Goal: Task Accomplishment & Management: Manage account settings

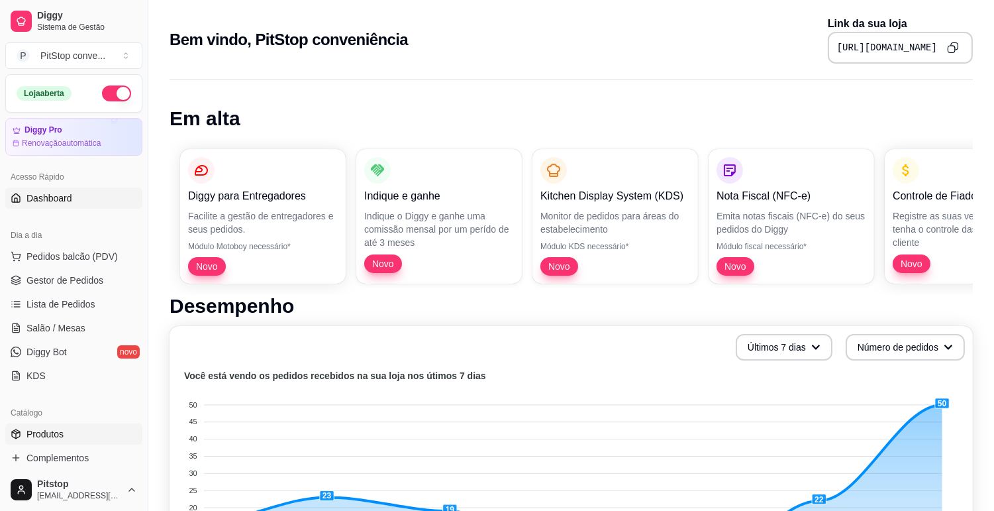
click at [41, 426] on link "Produtos" at bounding box center [73, 433] width 137 height 21
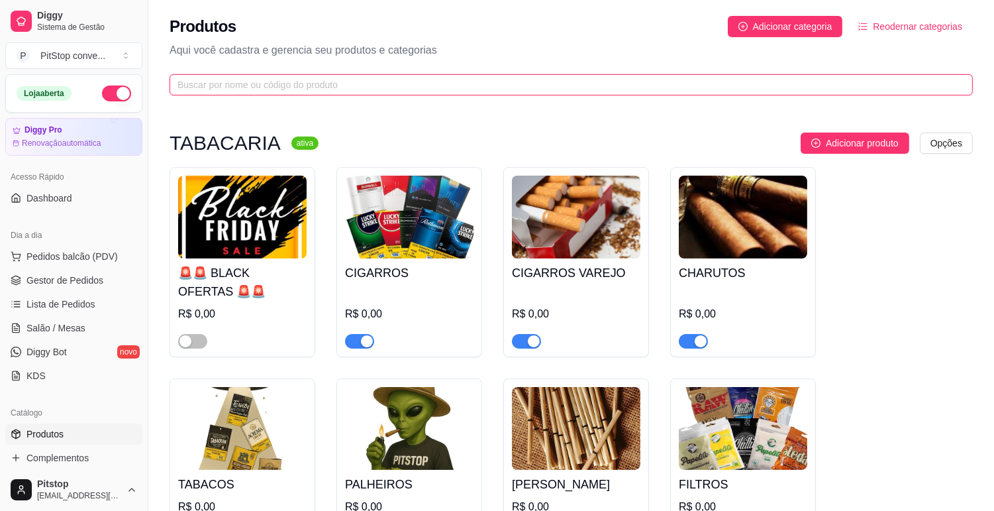
click at [302, 87] on input "text" at bounding box center [566, 84] width 777 height 15
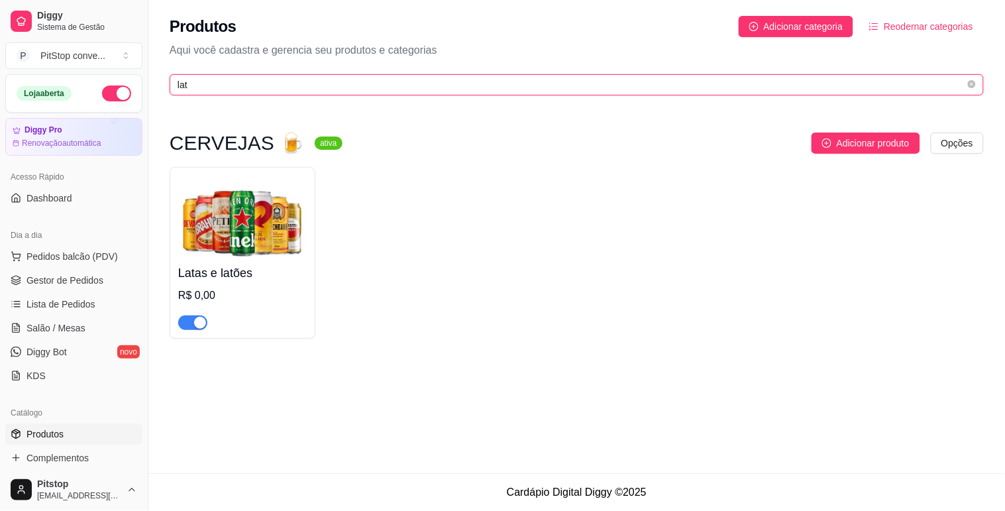
type input "lat"
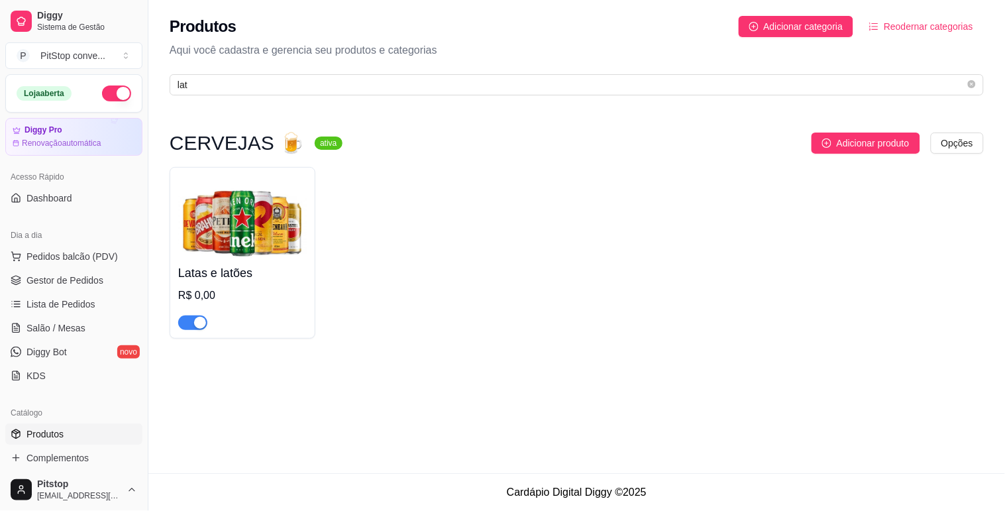
click at [292, 219] on img at bounding box center [242, 217] width 128 height 83
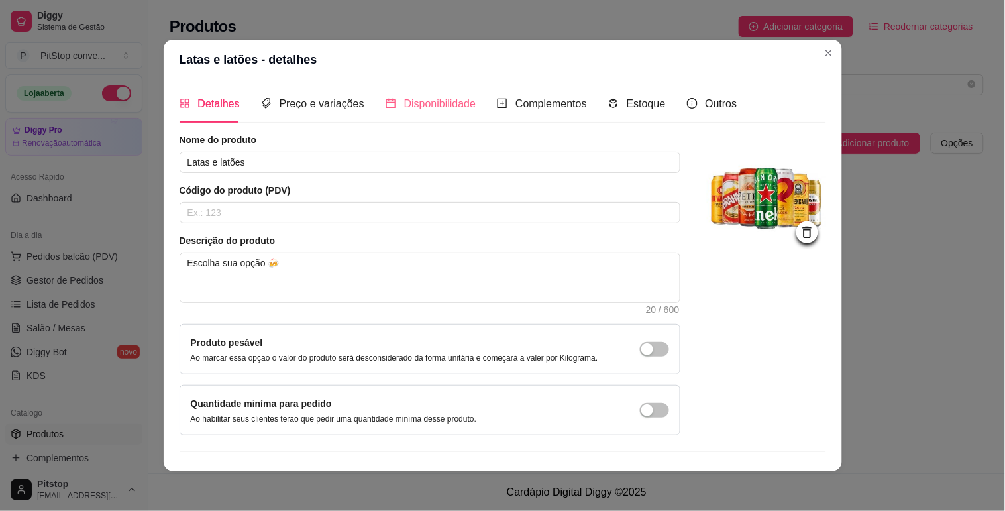
click at [454, 114] on div "Disponibilidade" at bounding box center [430, 104] width 91 height 38
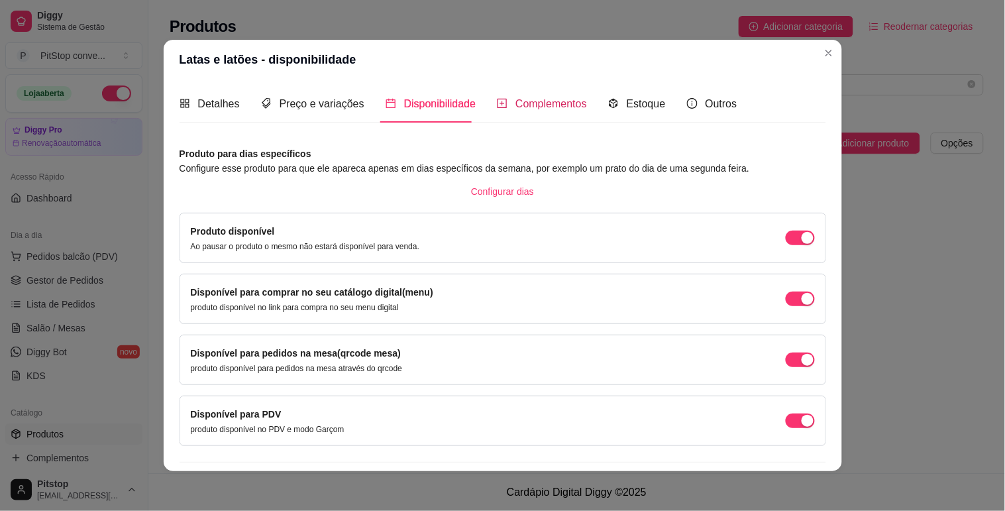
click at [529, 98] on span "Complementos" at bounding box center [551, 103] width 72 height 11
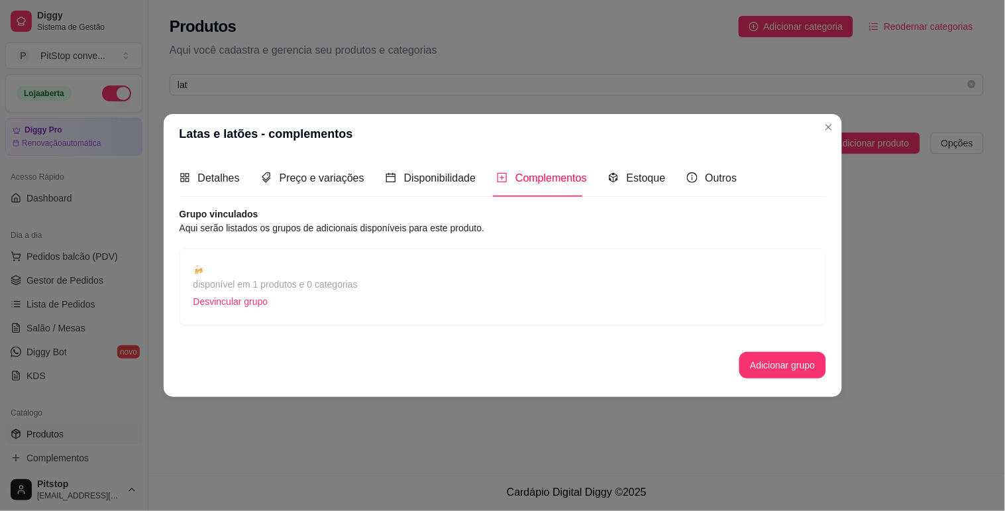
click at [355, 272] on span "🍻" at bounding box center [275, 269] width 164 height 15
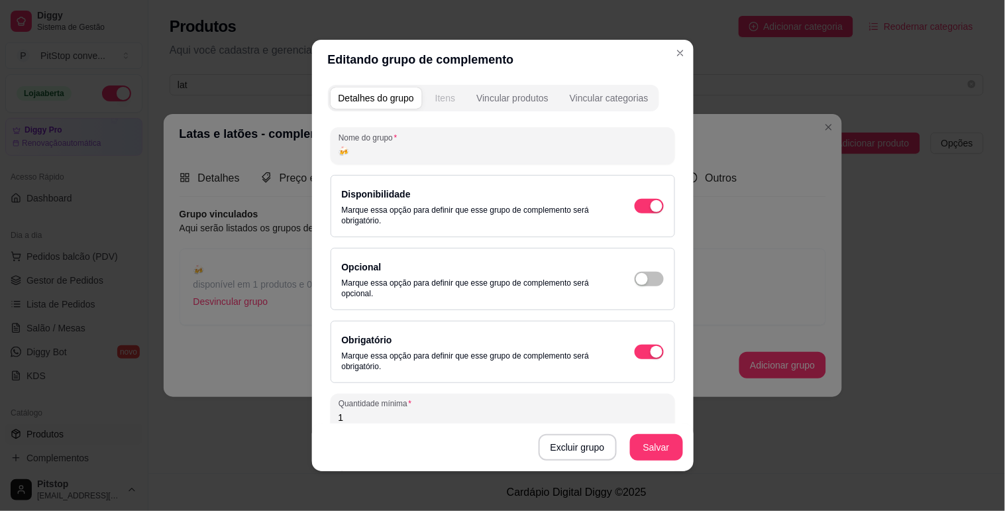
click at [442, 103] on div "Itens" at bounding box center [445, 97] width 20 height 13
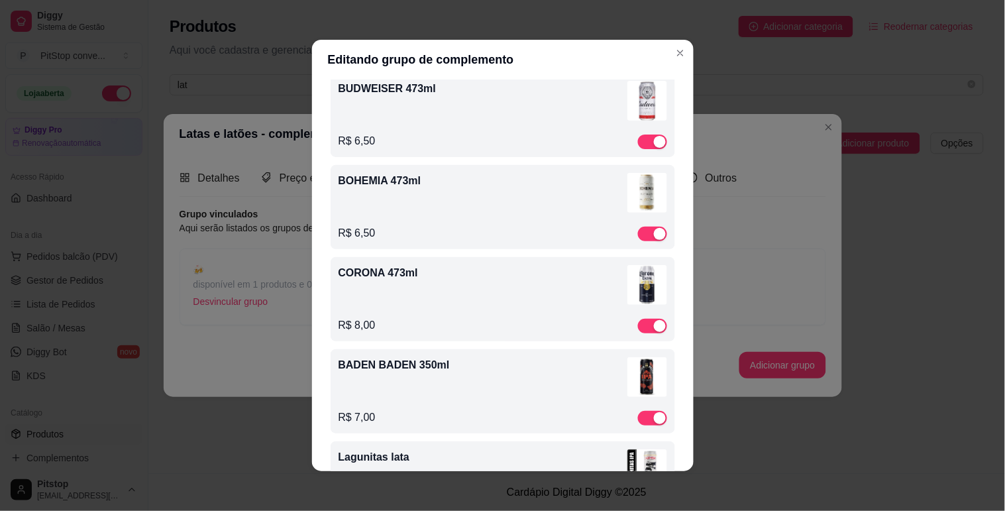
scroll to position [662, 0]
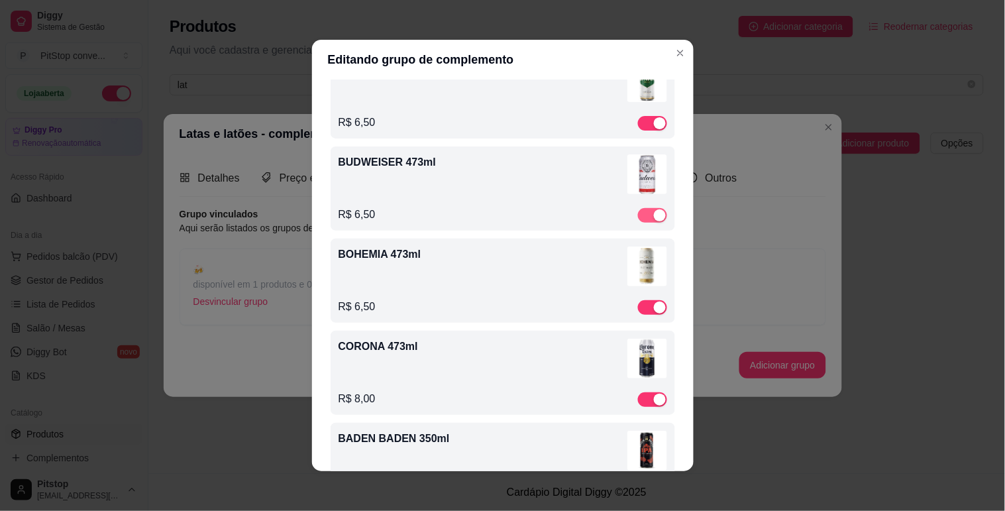
click at [654, 214] on div "button" at bounding box center [660, 215] width 12 height 12
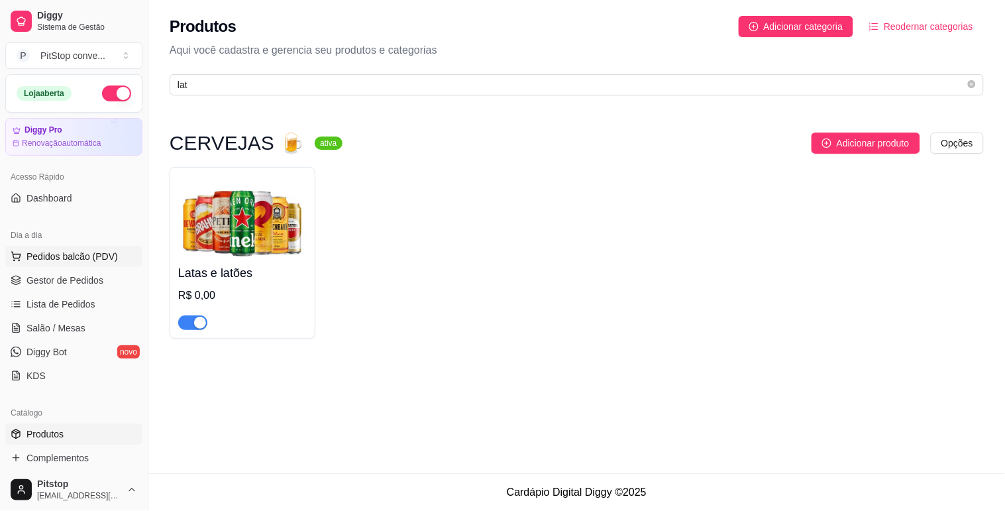
click at [44, 257] on span "Pedidos balcão (PDV)" at bounding box center [71, 256] width 91 height 13
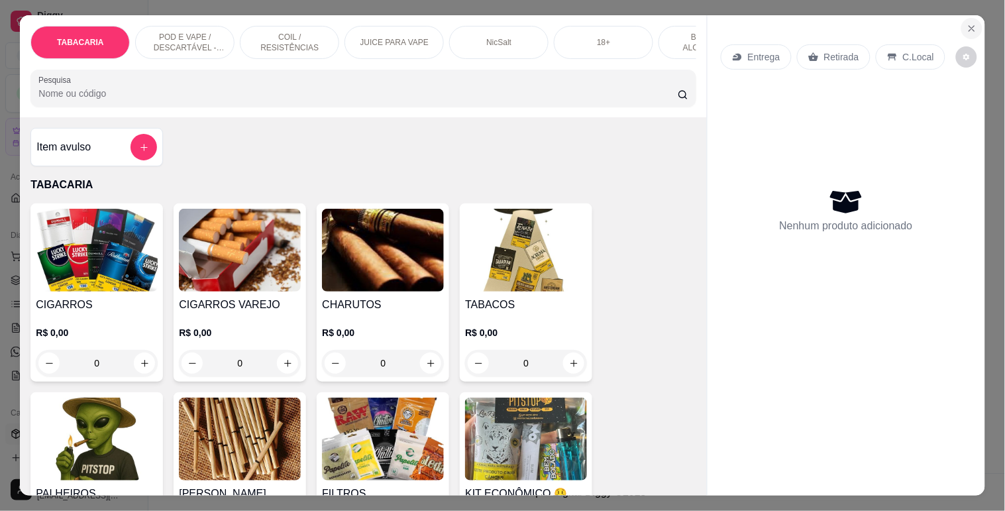
click at [970, 28] on button "Close" at bounding box center [971, 28] width 21 height 21
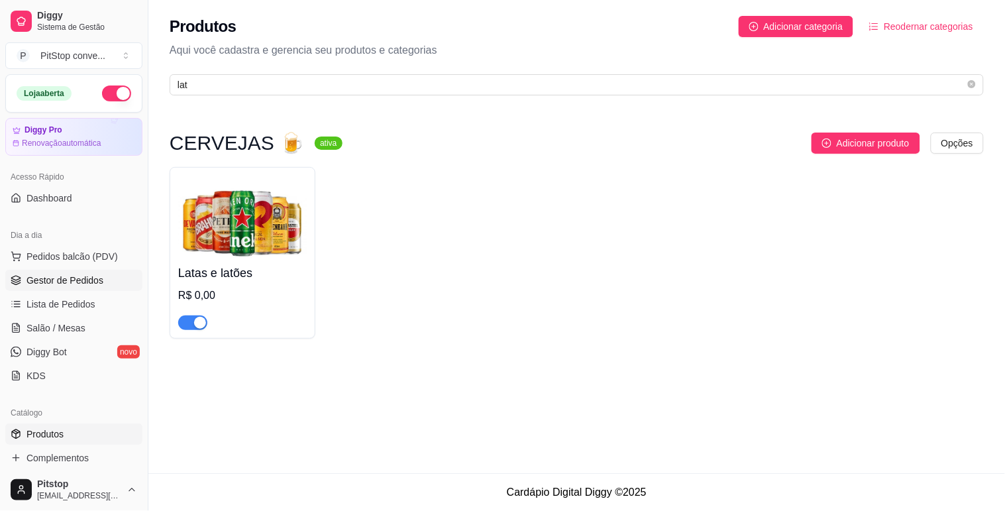
click at [76, 275] on span "Gestor de Pedidos" at bounding box center [64, 280] width 77 height 13
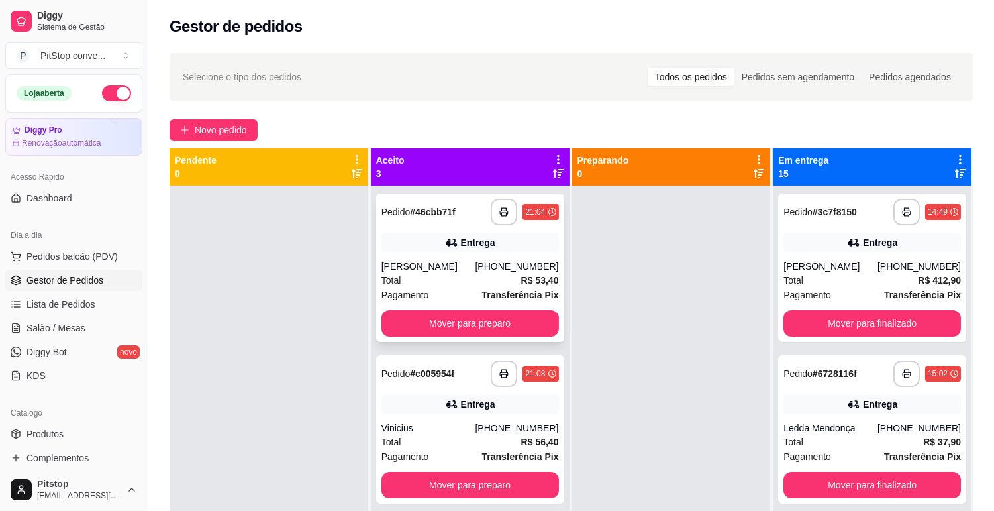
click at [450, 272] on div "[PERSON_NAME]" at bounding box center [429, 266] width 94 height 13
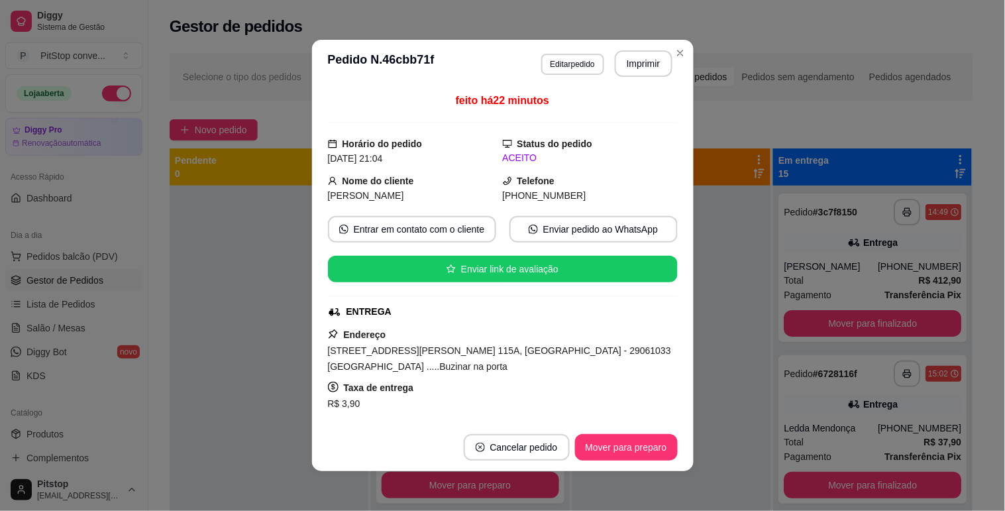
scroll to position [245, 0]
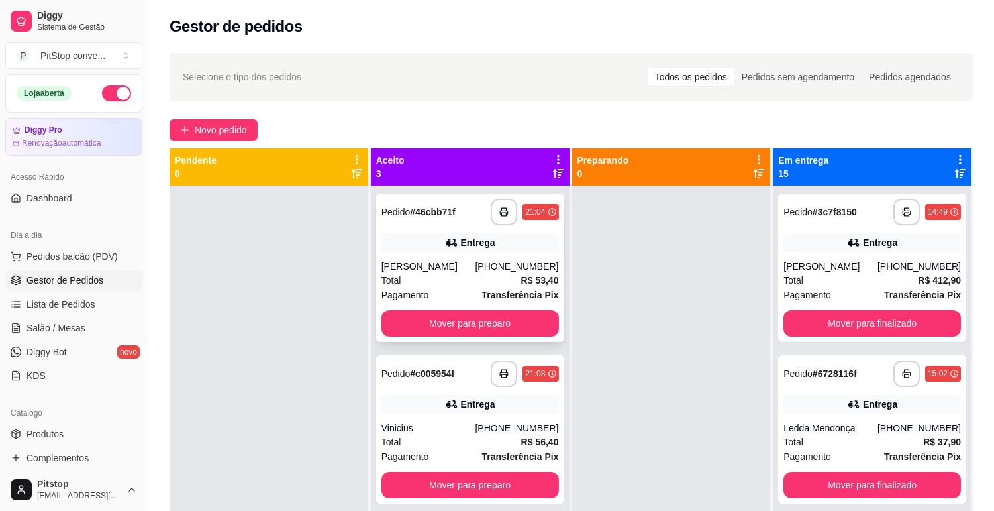
click at [387, 260] on div "[PERSON_NAME]" at bounding box center [429, 266] width 94 height 13
click at [401, 323] on button "Mover para preparo" at bounding box center [471, 323] width 178 height 26
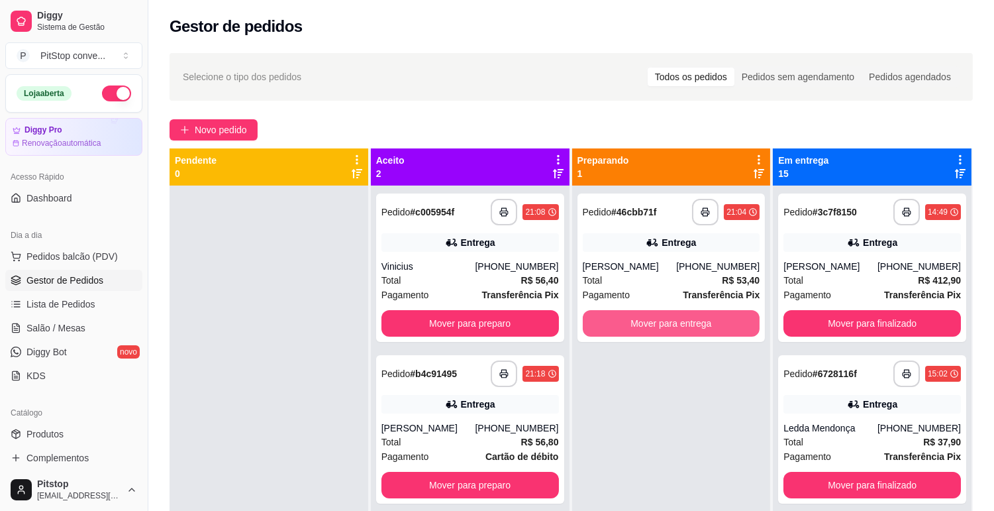
click at [599, 323] on button "Mover para entrega" at bounding box center [672, 323] width 178 height 26
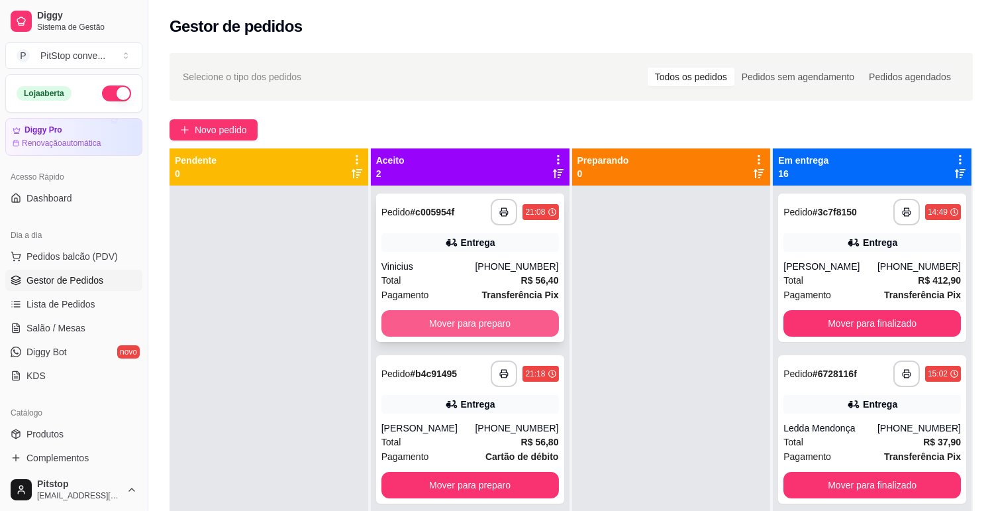
click at [424, 323] on button "Mover para preparo" at bounding box center [471, 323] width 178 height 26
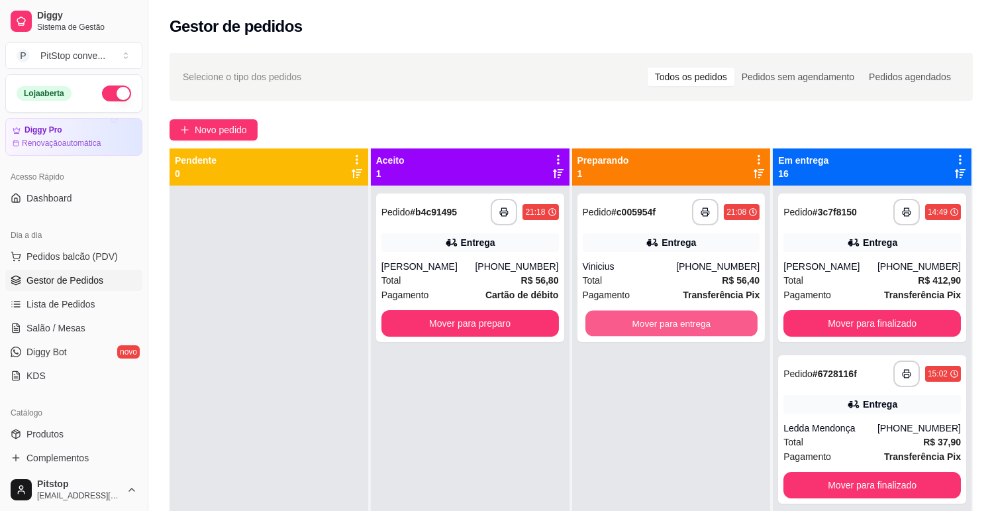
click at [689, 323] on button "Mover para entrega" at bounding box center [672, 324] width 172 height 26
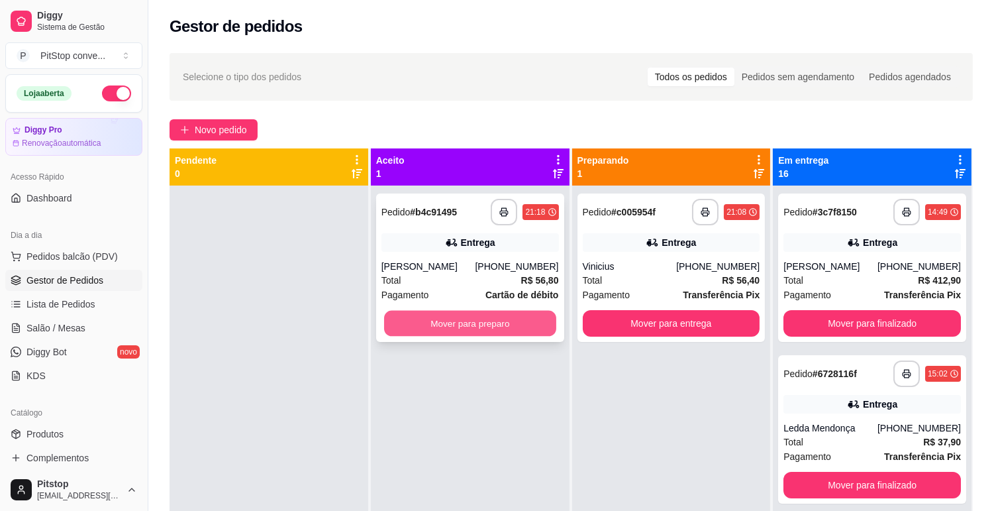
click at [450, 326] on button "Mover para preparo" at bounding box center [470, 324] width 172 height 26
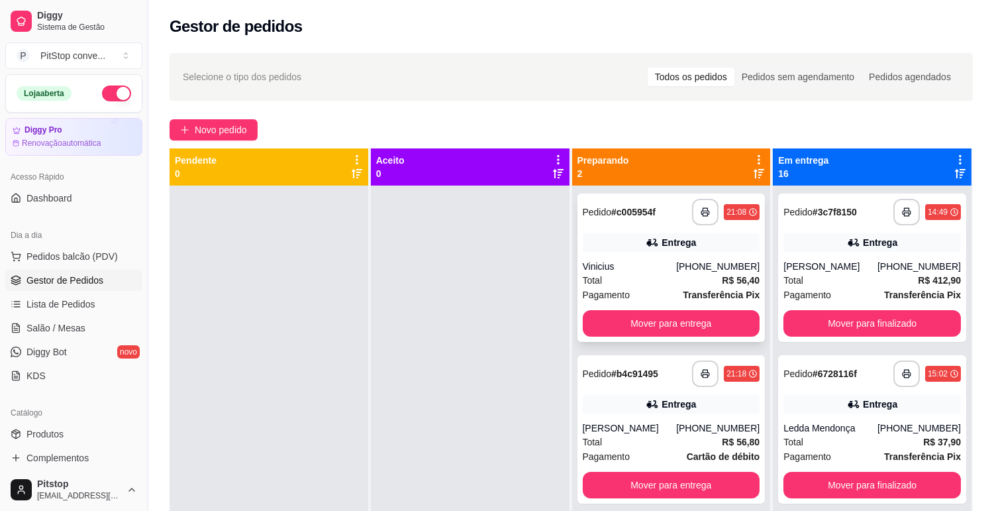
click at [654, 287] on div "Pagamento Transferência Pix" at bounding box center [672, 294] width 178 height 15
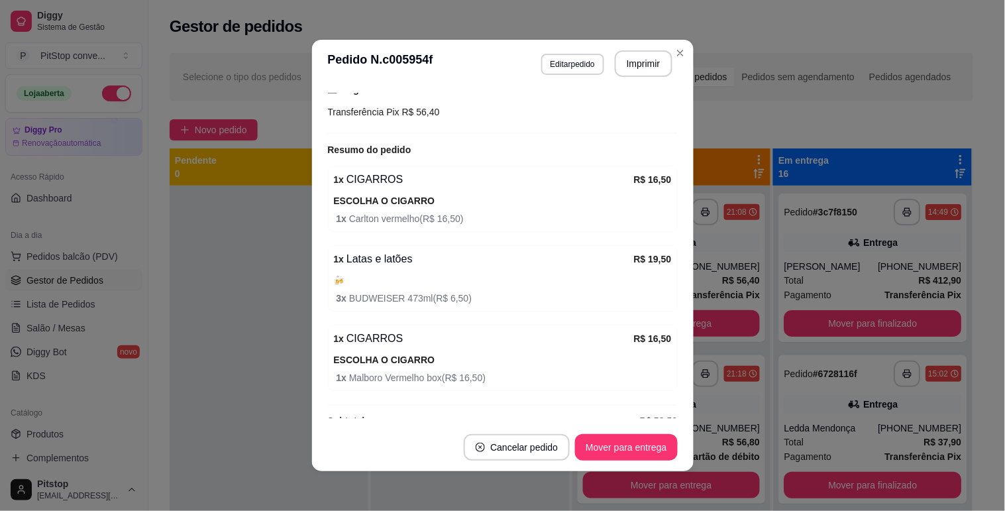
scroll to position [387, 0]
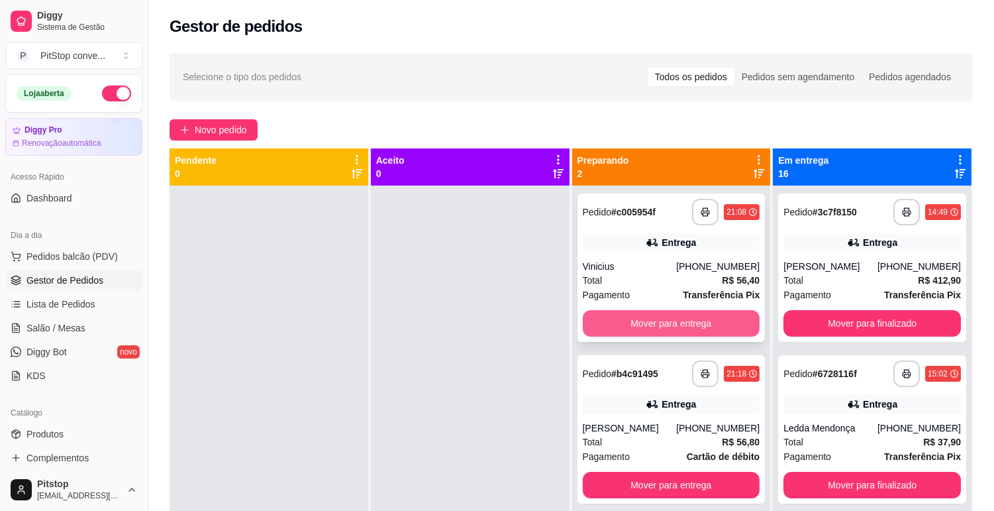
click at [613, 325] on button "Mover para entrega" at bounding box center [672, 323] width 178 height 26
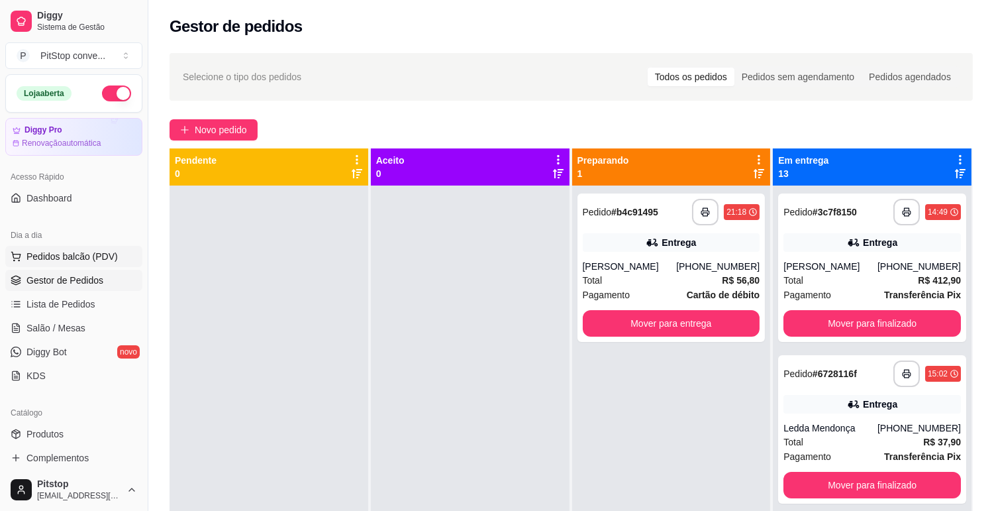
click at [51, 260] on span "Pedidos balcão (PDV)" at bounding box center [71, 256] width 91 height 13
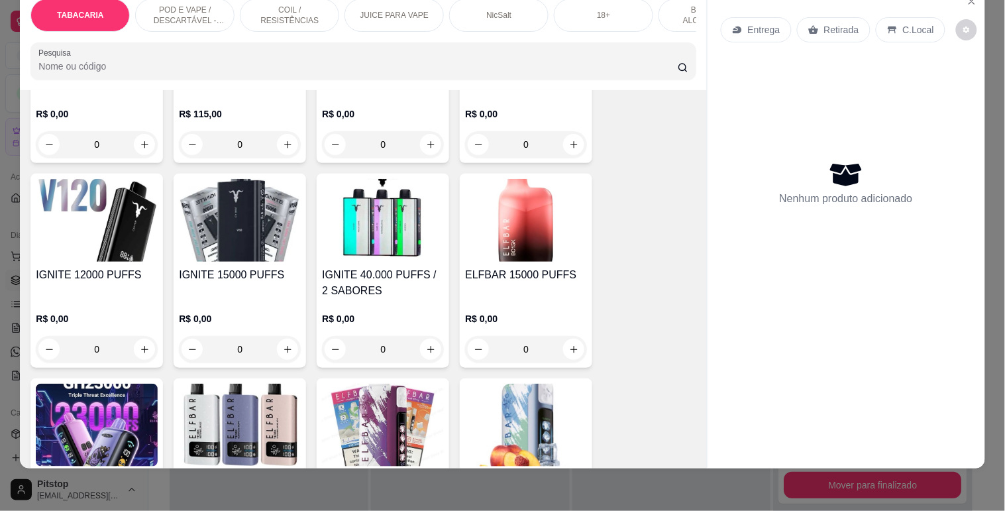
scroll to position [1177, 0]
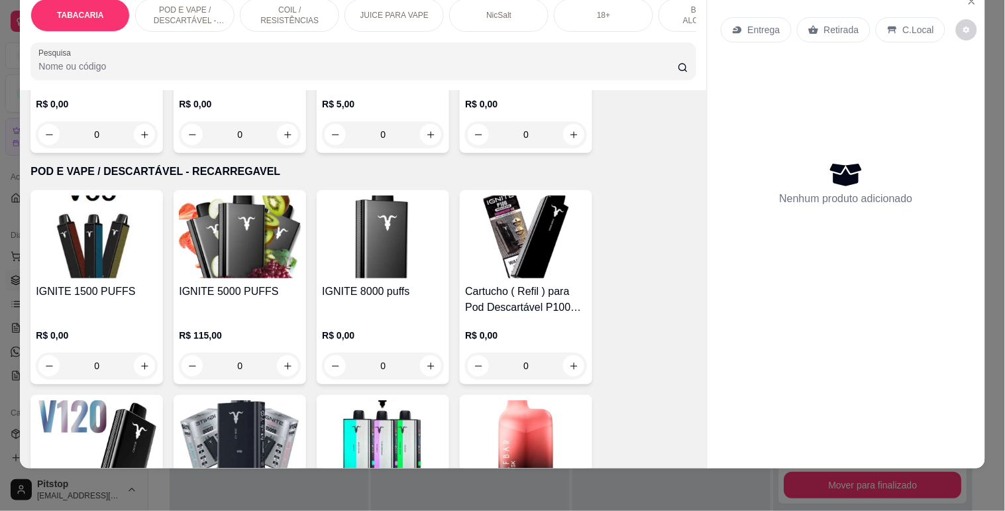
click at [70, 263] on img at bounding box center [97, 236] width 122 height 83
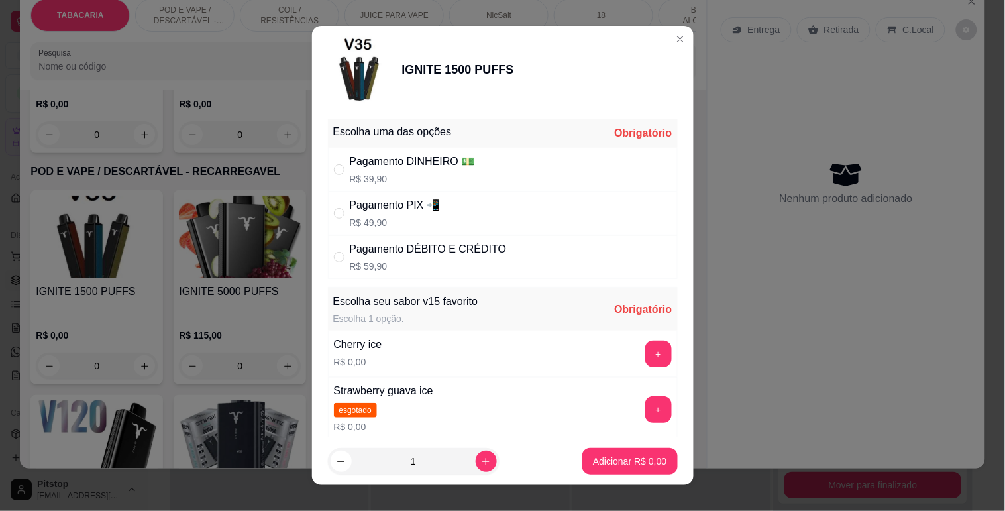
click at [395, 209] on div "Pagamento PIX 📲" at bounding box center [395, 205] width 91 height 16
radio input "true"
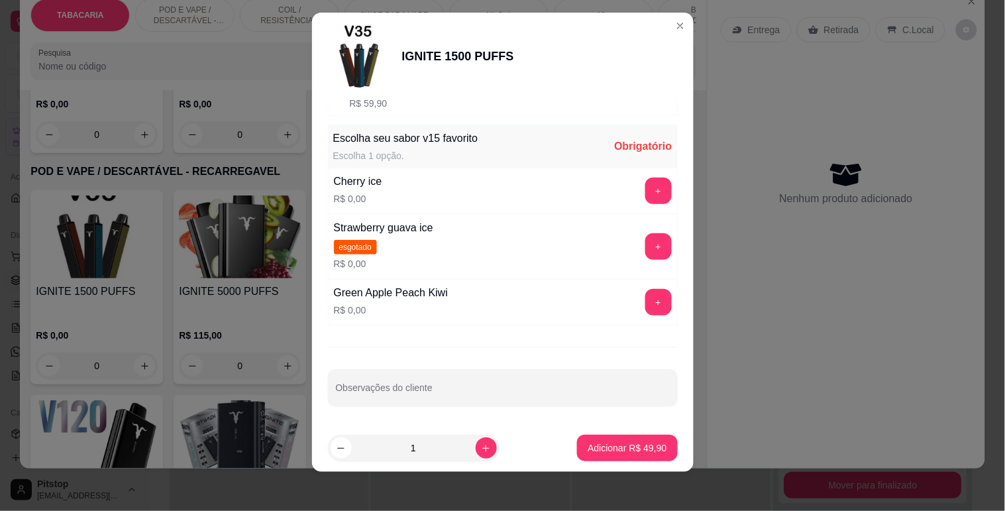
scroll to position [17, 0]
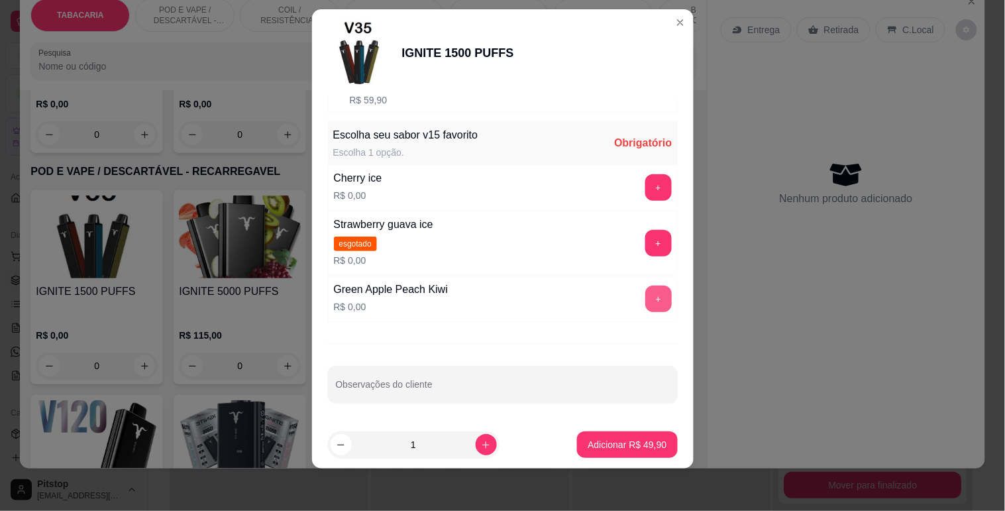
click at [645, 306] on button "+" at bounding box center [658, 298] width 26 height 26
click at [613, 460] on footer "1 Adicionar R$ 49,90" at bounding box center [503, 445] width 382 height 48
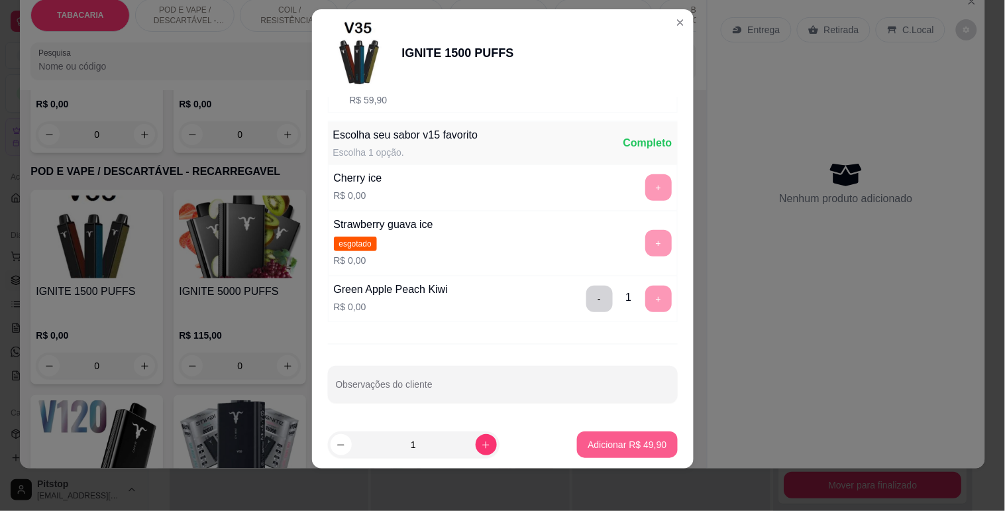
click at [613, 450] on p "Adicionar R$ 49,90" at bounding box center [627, 444] width 79 height 13
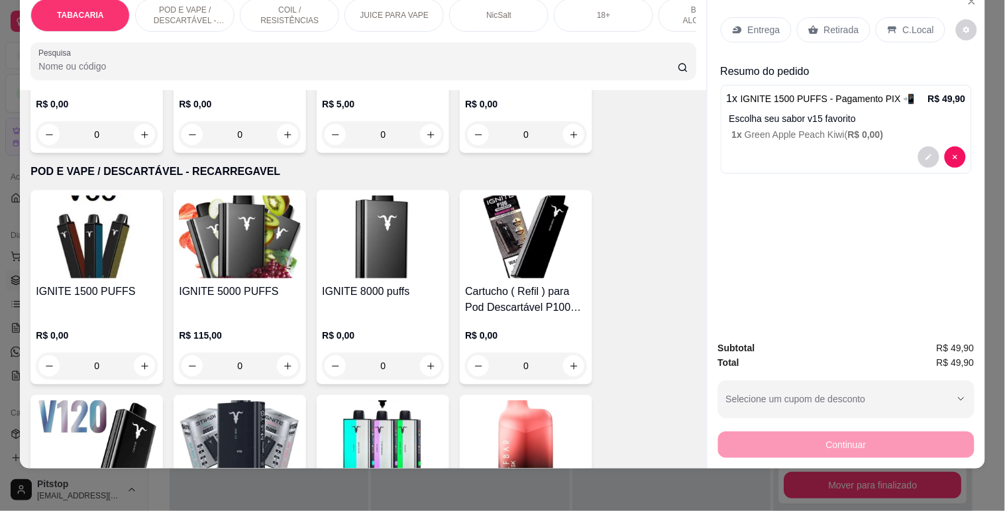
scroll to position [0, 0]
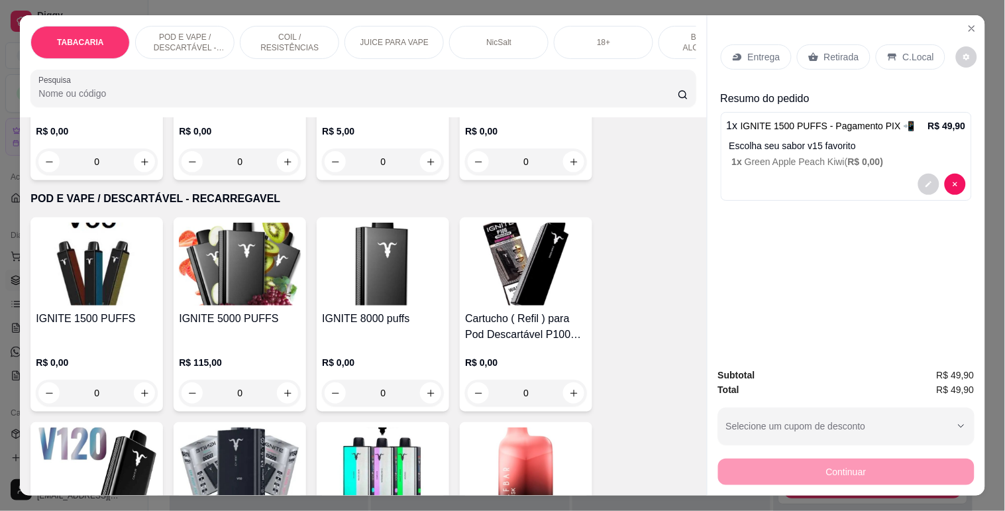
click at [903, 53] on p "C.Local" at bounding box center [918, 56] width 31 height 13
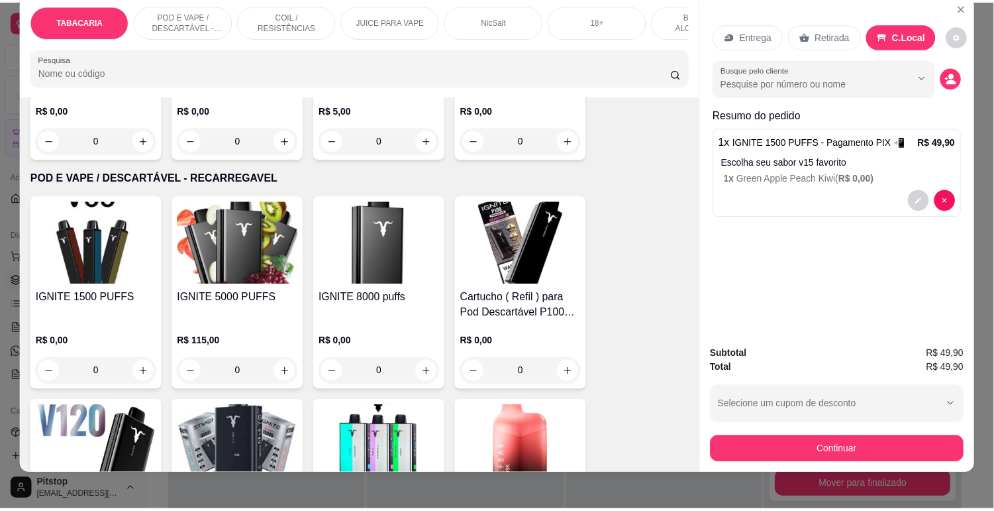
scroll to position [32, 0]
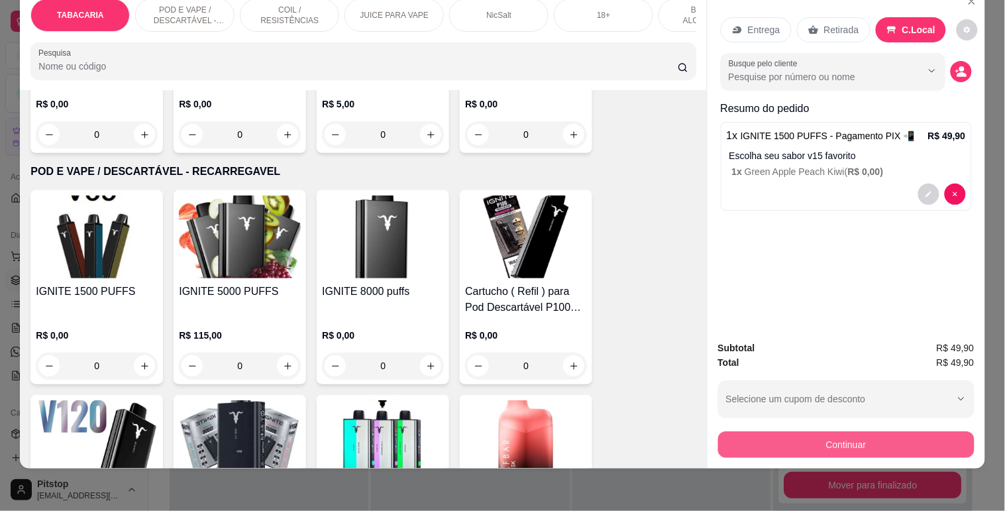
click at [817, 434] on button "Continuar" at bounding box center [846, 444] width 256 height 26
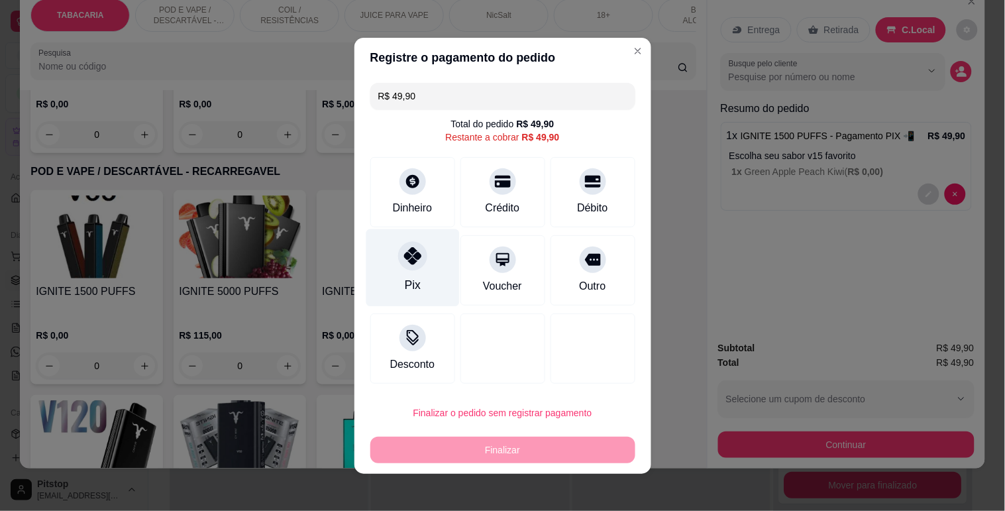
click at [412, 289] on div "Pix" at bounding box center [412, 284] width 16 height 17
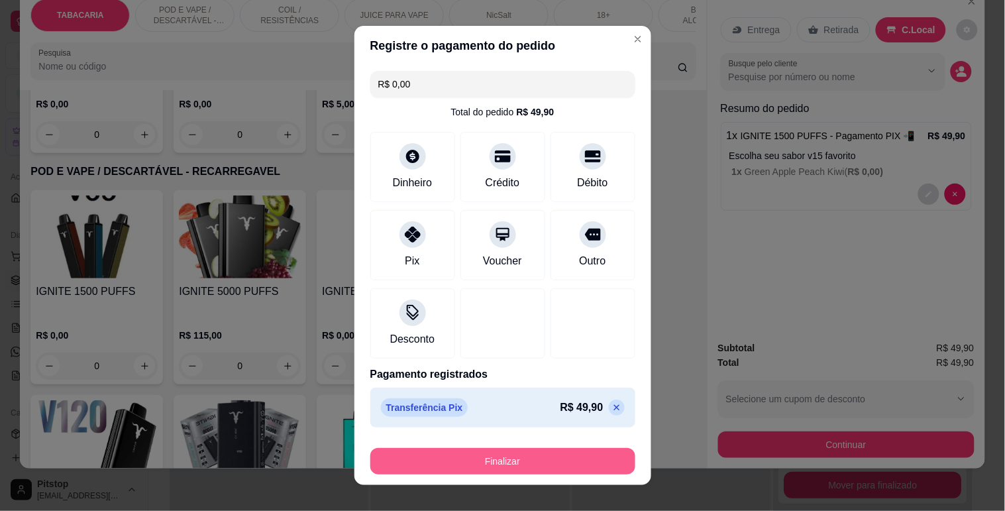
click at [552, 462] on button "Finalizar" at bounding box center [502, 461] width 265 height 26
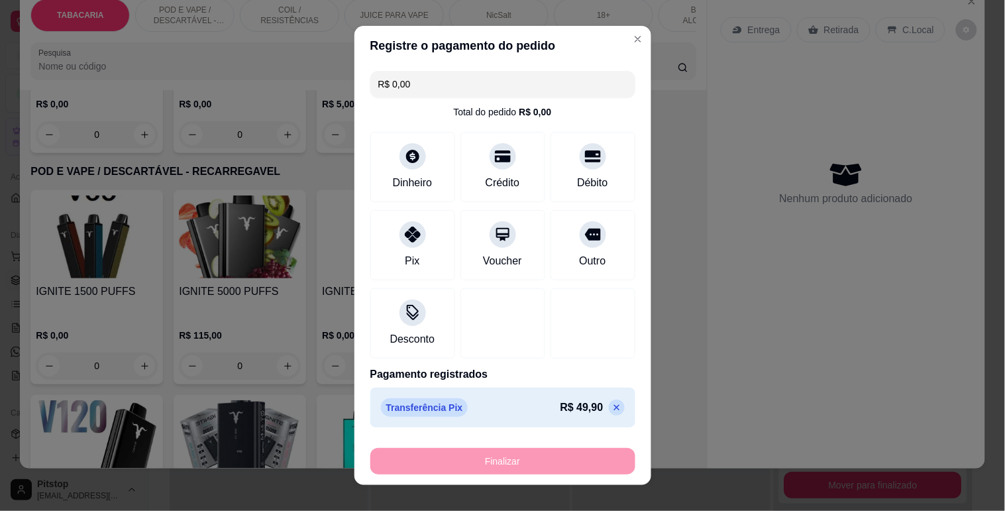
type input "-R$ 49,90"
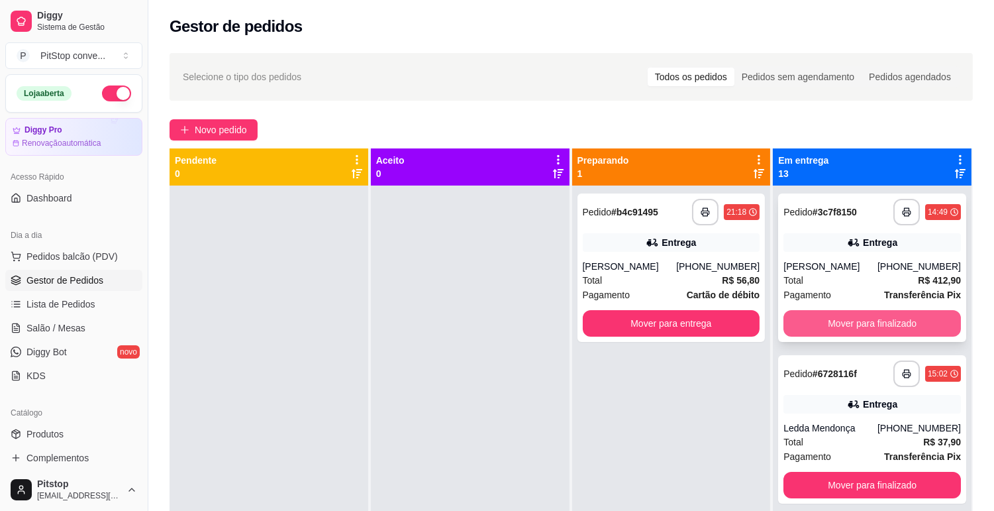
click at [835, 333] on button "Mover para finalizado" at bounding box center [873, 323] width 178 height 26
click at [843, 320] on button "Mover para finalizado" at bounding box center [872, 324] width 172 height 26
click at [843, 320] on button "Mover para finalizado" at bounding box center [873, 323] width 178 height 26
click at [843, 320] on button "Mover para finalizado" at bounding box center [872, 324] width 172 height 26
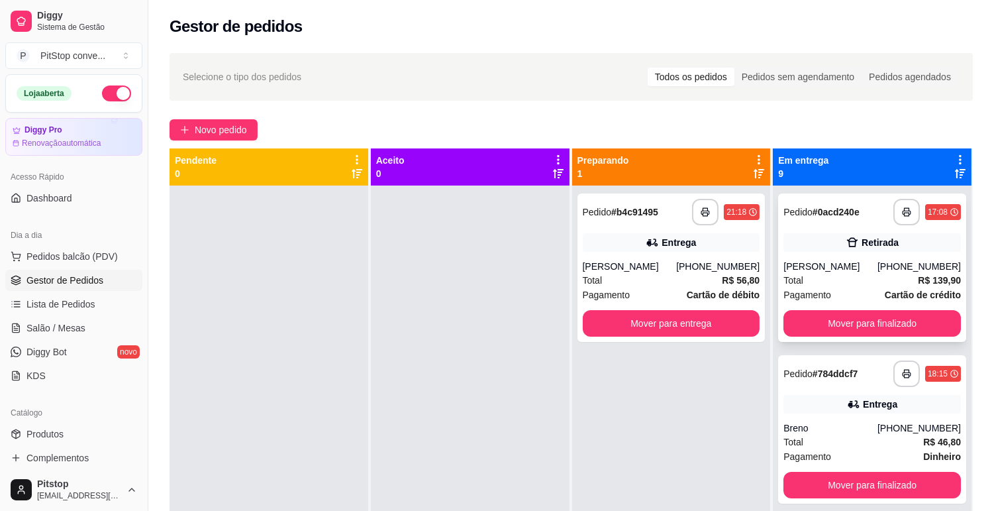
click at [824, 254] on div "**********" at bounding box center [872, 267] width 188 height 148
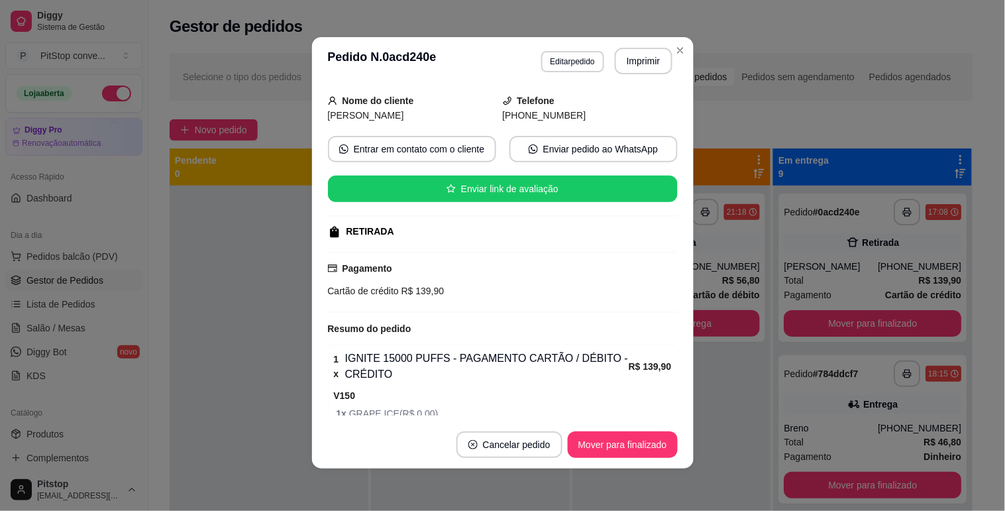
scroll to position [141, 0]
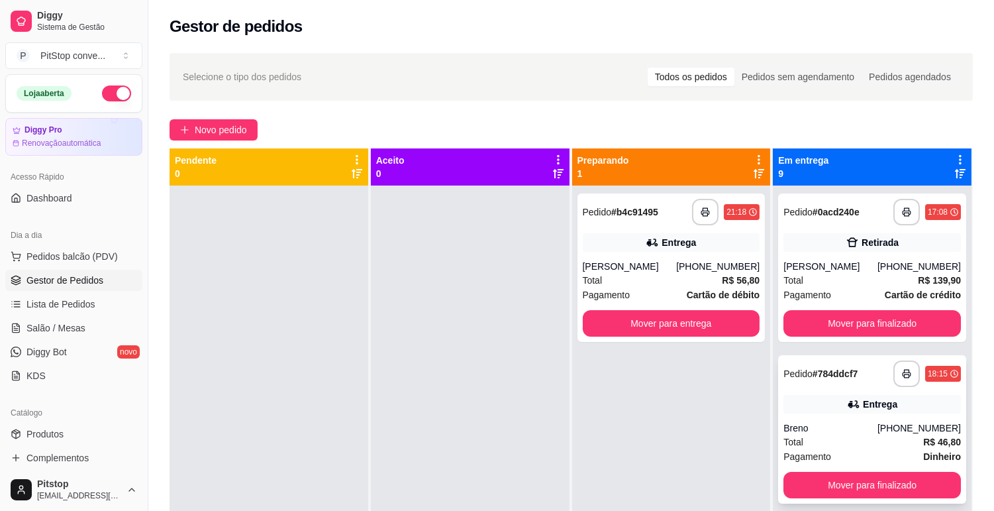
click at [856, 415] on div "**********" at bounding box center [872, 429] width 188 height 148
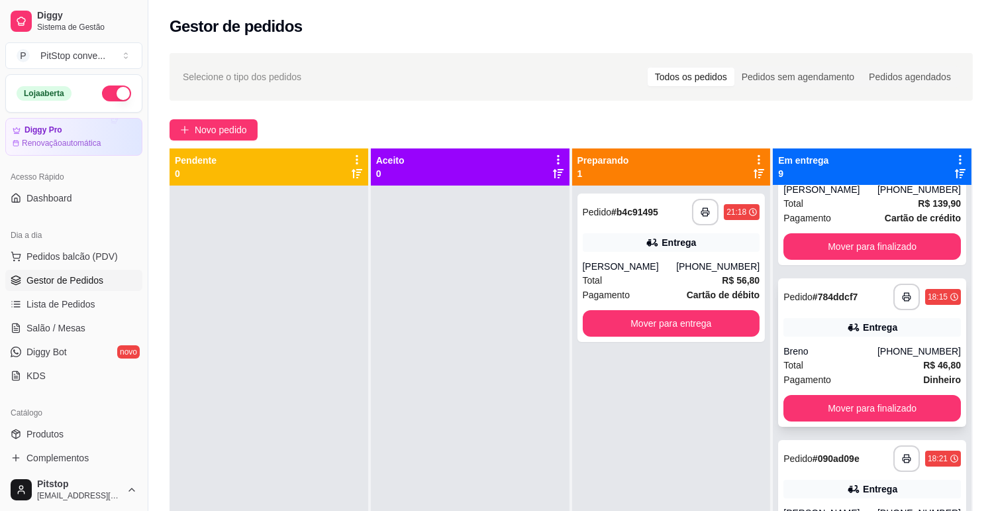
scroll to position [147, 0]
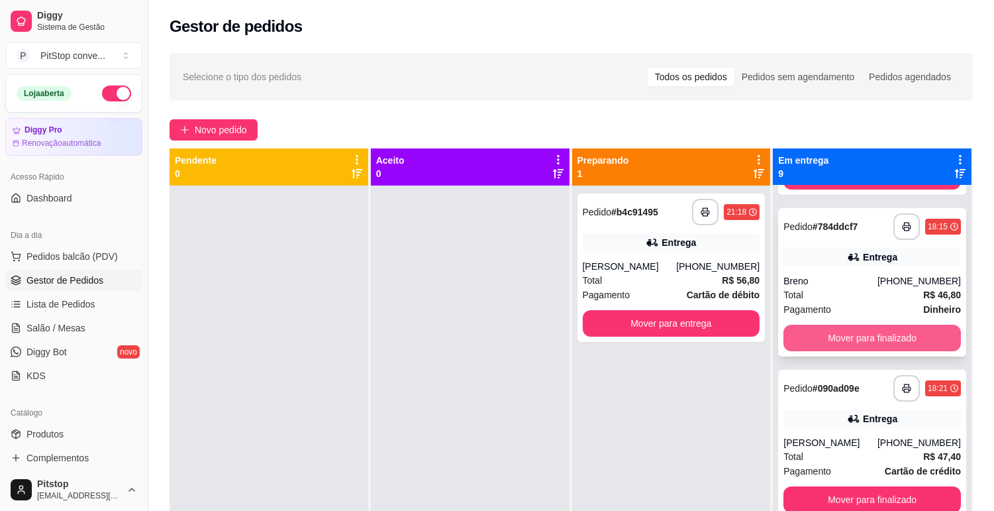
click at [830, 336] on button "Mover para finalizado" at bounding box center [873, 338] width 178 height 26
click at [830, 336] on button "Mover para finalizado" at bounding box center [872, 338] width 172 height 26
click at [830, 336] on button "Mover para finalizado" at bounding box center [873, 338] width 178 height 26
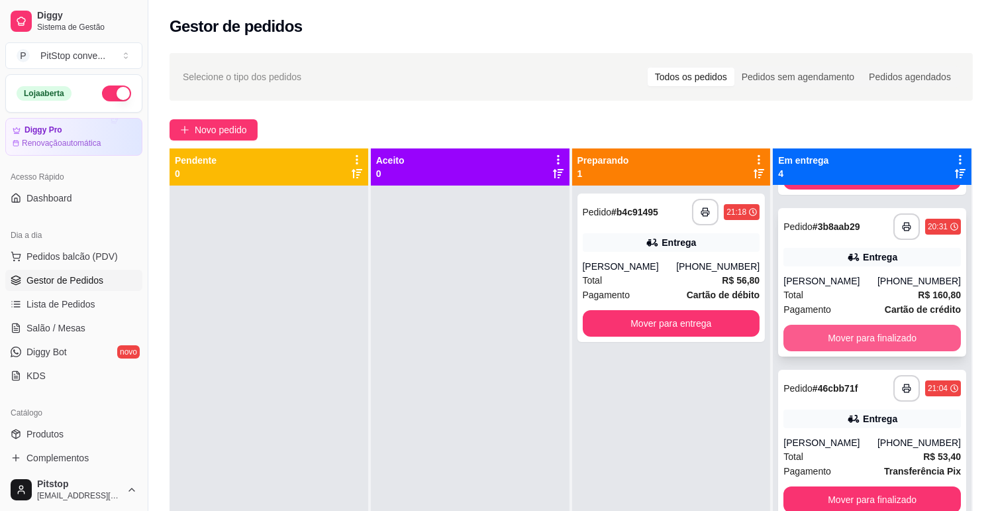
click at [838, 332] on button "Mover para finalizado" at bounding box center [873, 338] width 178 height 26
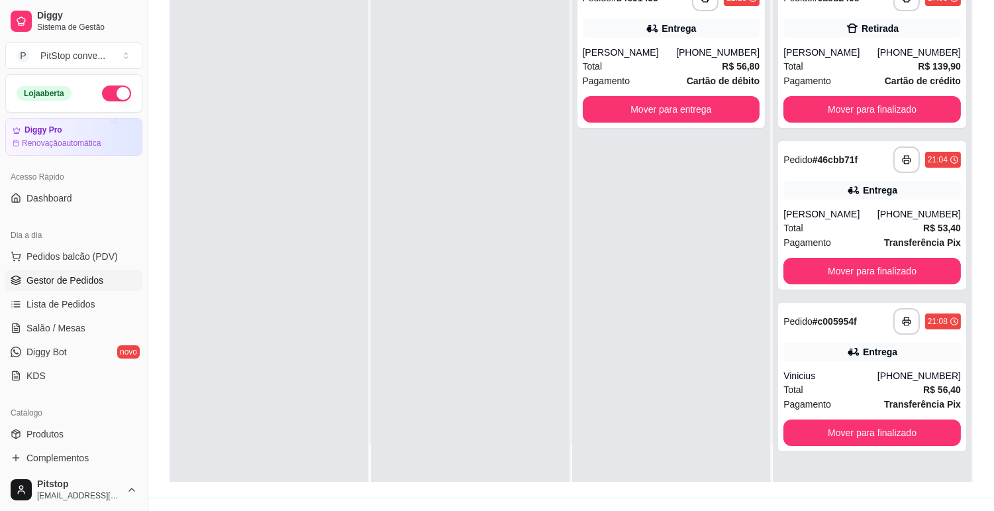
scroll to position [202, 0]
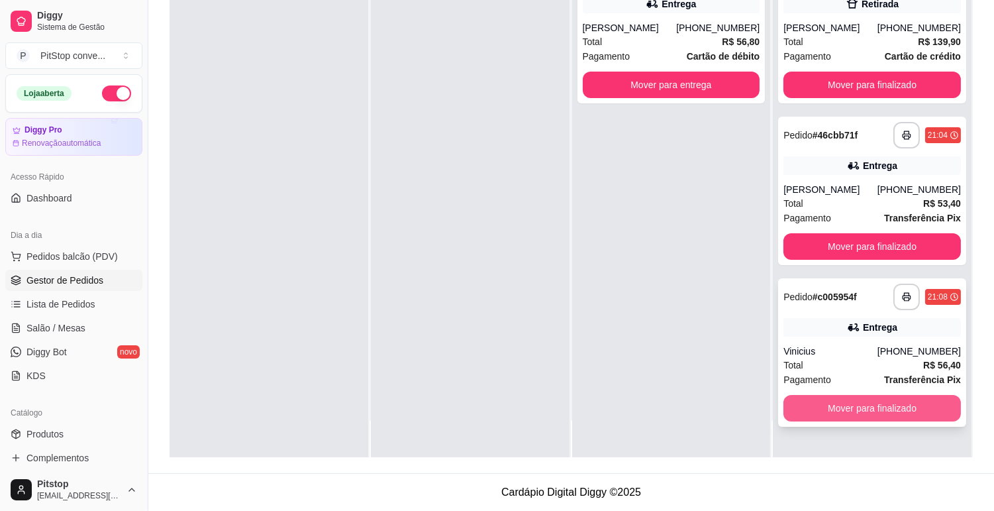
click at [864, 407] on button "Mover para finalizado" at bounding box center [873, 408] width 178 height 26
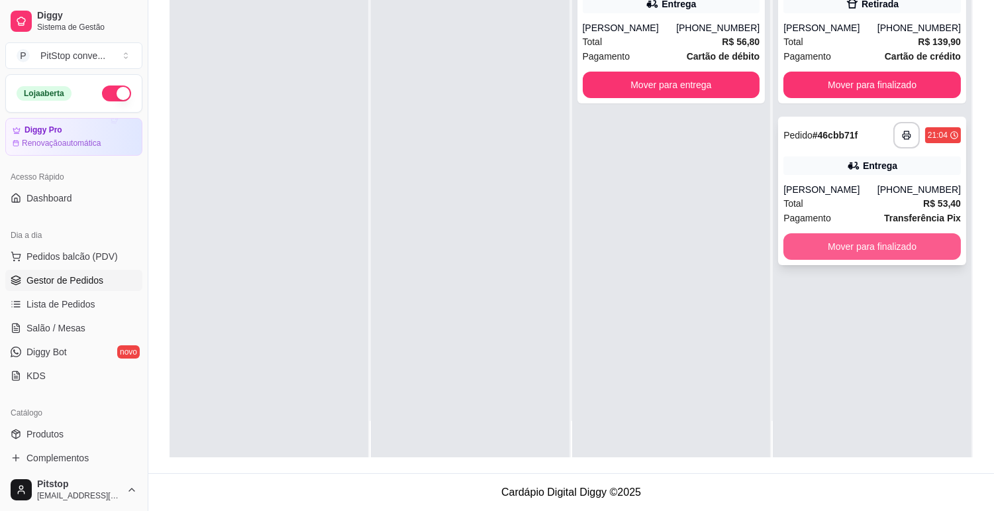
click at [838, 236] on button "Mover para finalizado" at bounding box center [873, 246] width 178 height 26
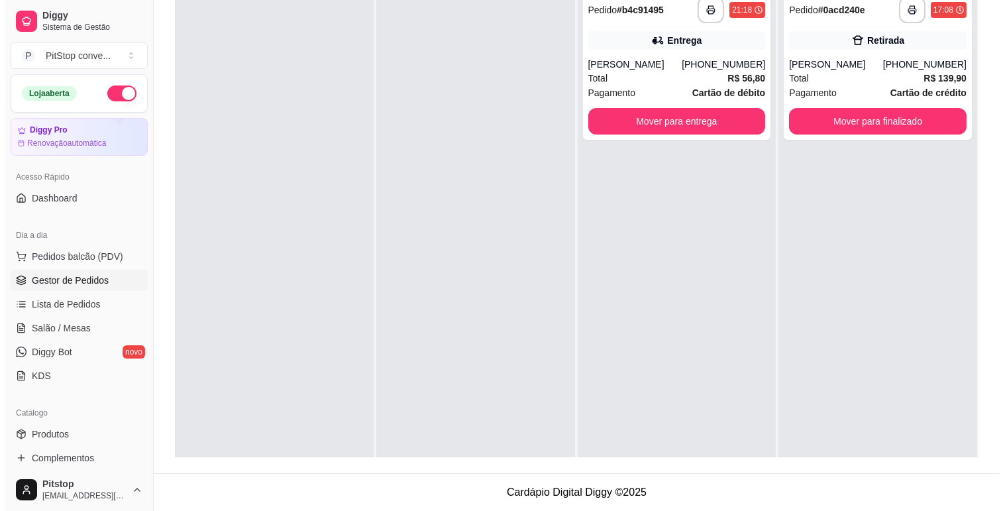
scroll to position [0, 0]
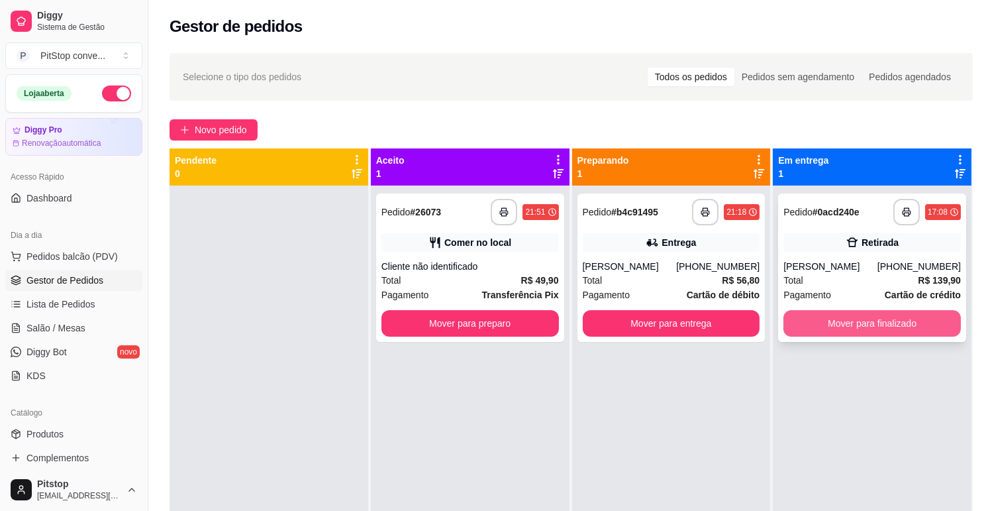
click at [872, 315] on button "Mover para finalizado" at bounding box center [873, 323] width 178 height 26
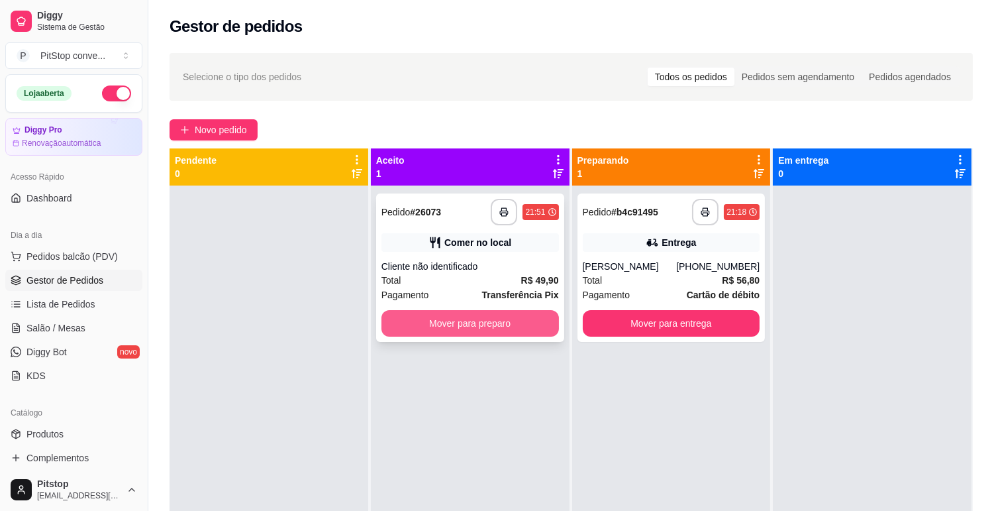
click at [493, 334] on button "Mover para preparo" at bounding box center [471, 323] width 178 height 26
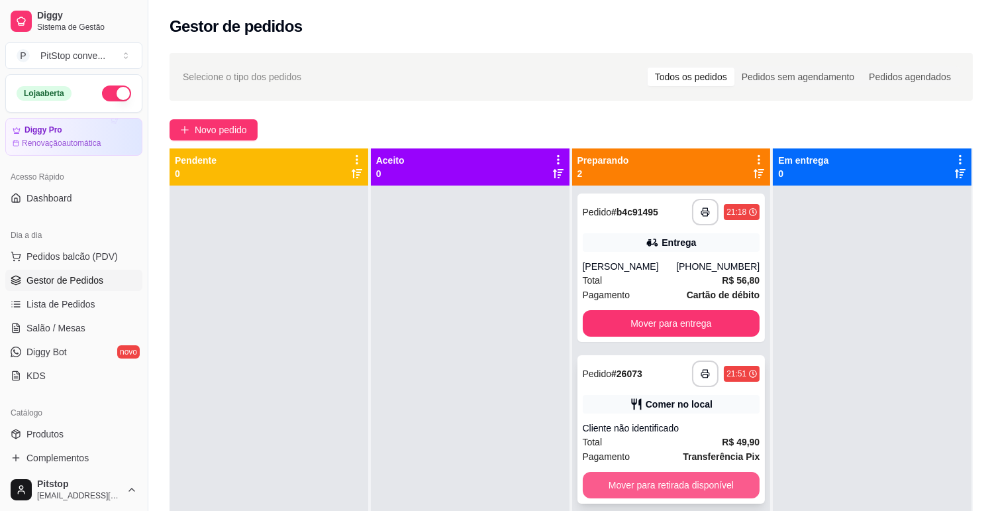
click at [653, 495] on button "Mover para retirada disponível" at bounding box center [672, 485] width 178 height 26
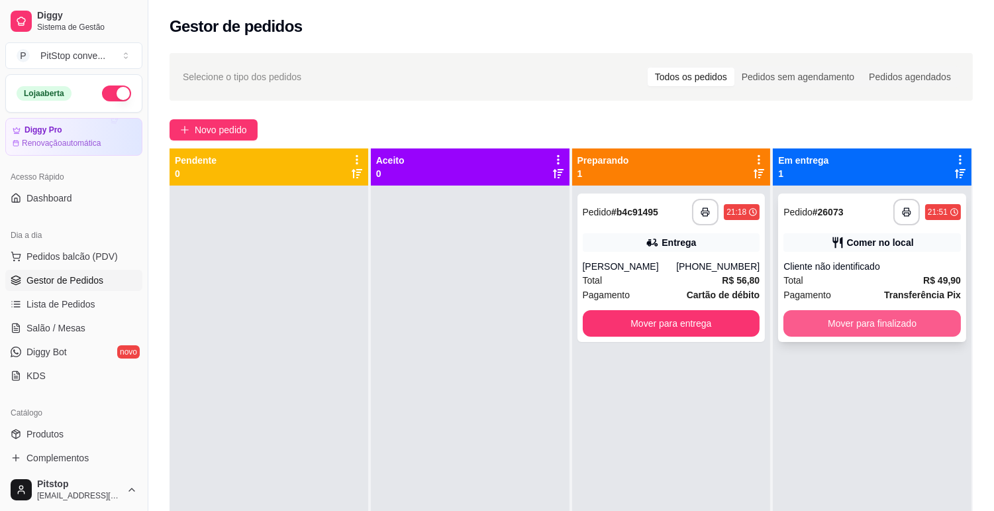
click at [864, 321] on button "Mover para finalizado" at bounding box center [873, 323] width 178 height 26
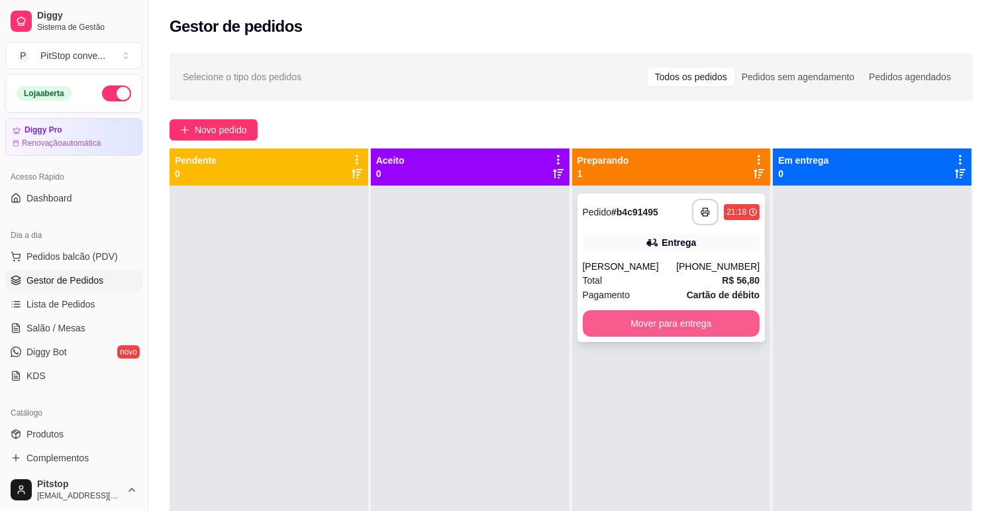
click at [638, 335] on button "Mover para entrega" at bounding box center [672, 323] width 178 height 26
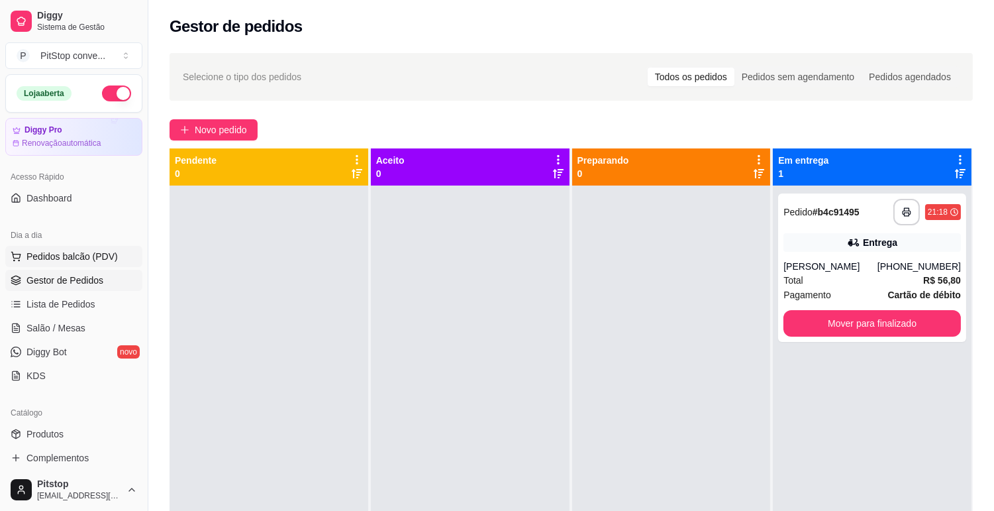
click at [50, 255] on span "Pedidos balcão (PDV)" at bounding box center [71, 256] width 91 height 13
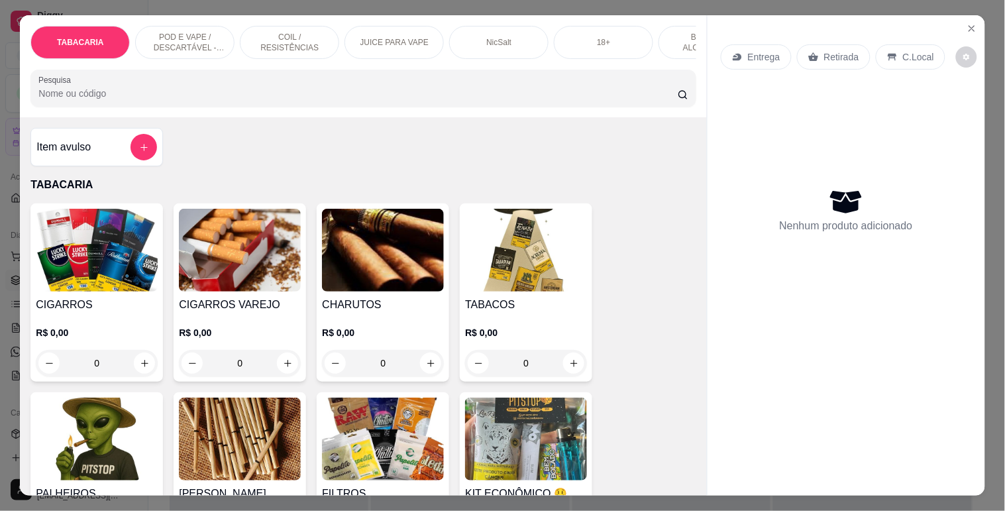
click at [181, 91] on div at bounding box center [362, 88] width 649 height 26
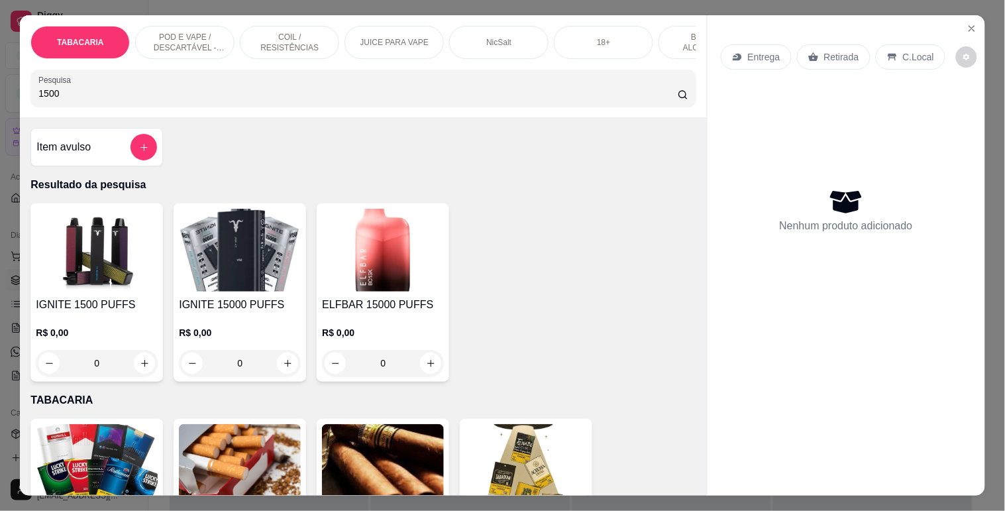
type input "1500"
click at [83, 260] on img at bounding box center [97, 250] width 122 height 83
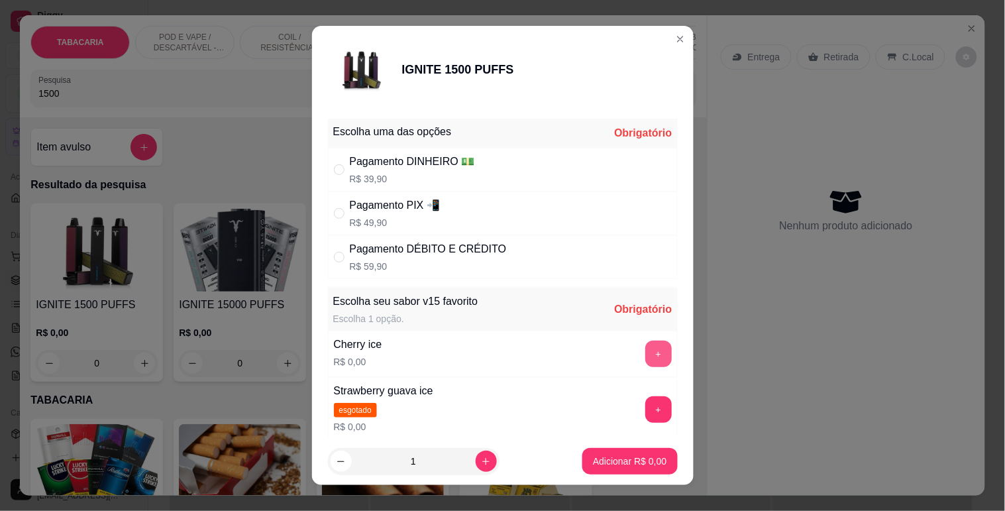
click at [645, 348] on button "+" at bounding box center [658, 353] width 26 height 26
click at [389, 164] on div "Pagamento DINHEIRO 💵" at bounding box center [412, 162] width 125 height 16
radio input "true"
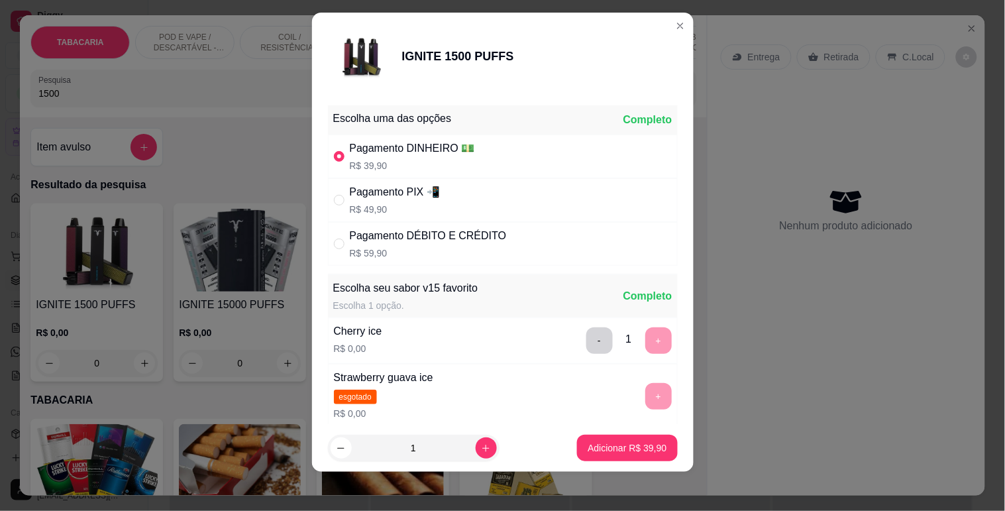
scroll to position [17, 0]
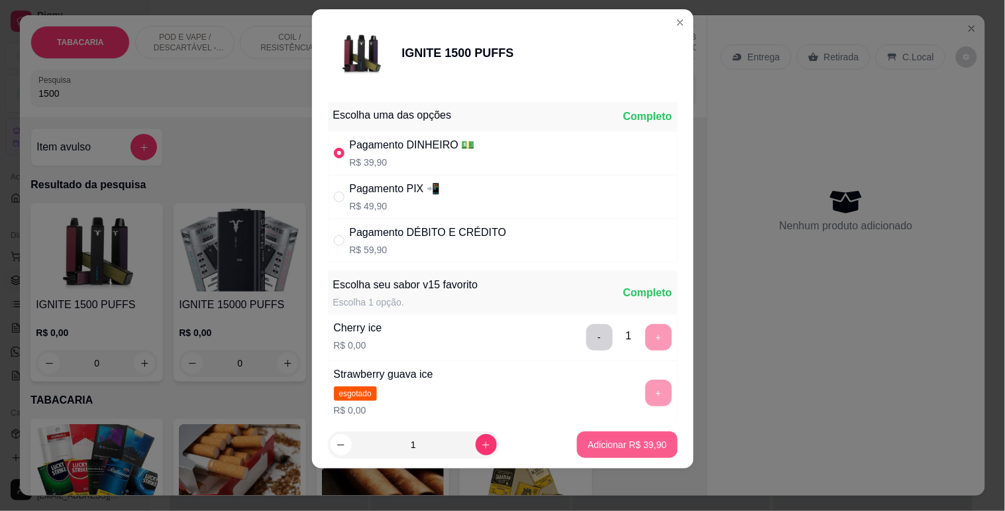
click at [631, 436] on button "Adicionar R$ 39,90" at bounding box center [627, 444] width 100 height 26
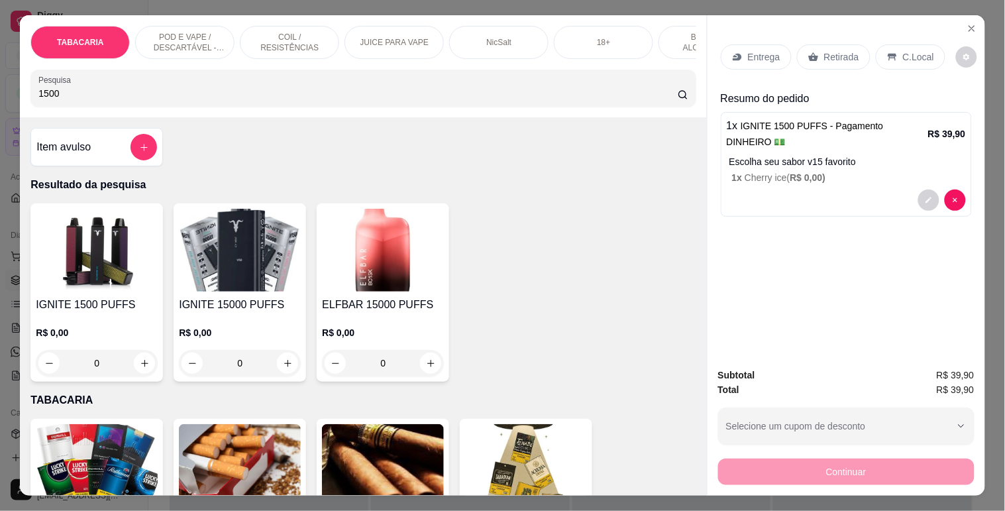
click at [886, 58] on div "C.Local" at bounding box center [911, 56] width 70 height 25
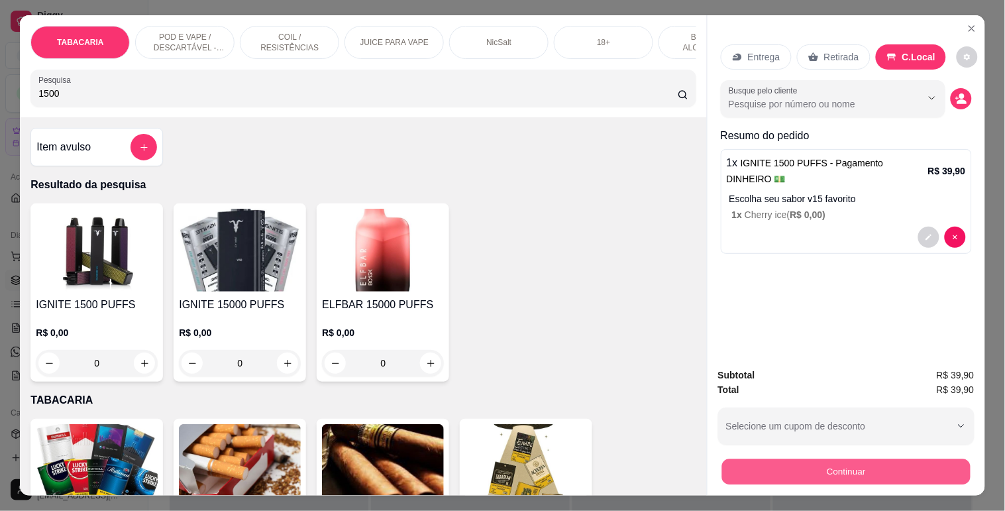
click at [861, 473] on button "Continuar" at bounding box center [845, 471] width 248 height 26
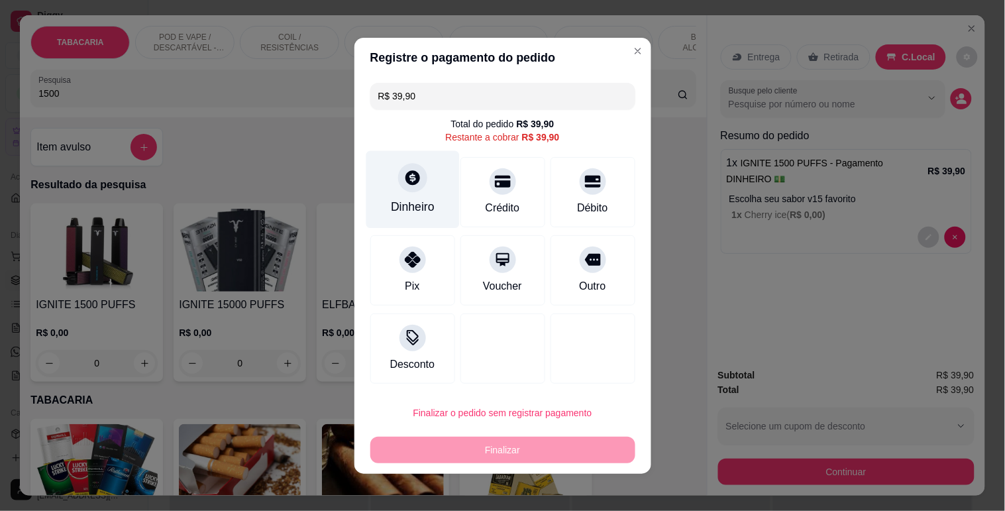
click at [374, 158] on div "Dinheiro" at bounding box center [412, 188] width 93 height 77
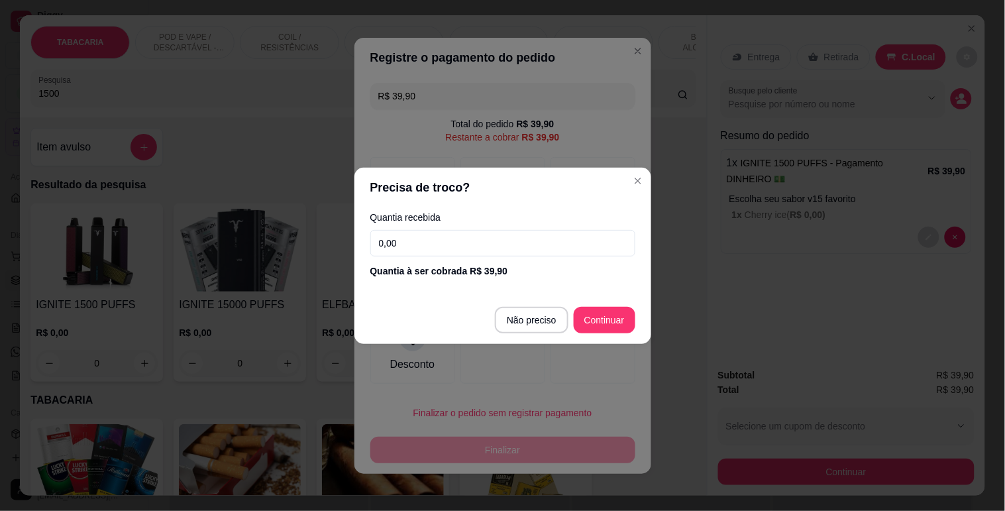
click at [515, 245] on input "0,00" at bounding box center [502, 243] width 265 height 26
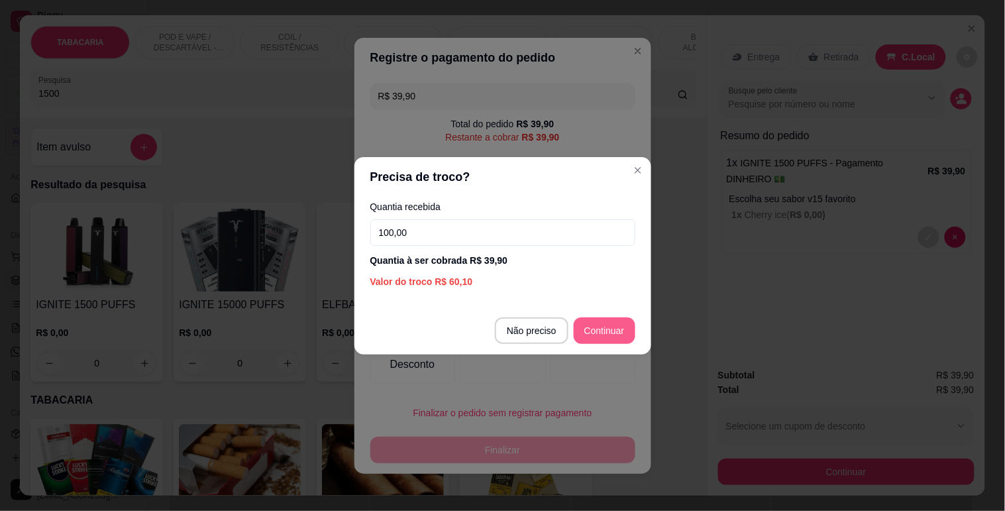
type input "100,00"
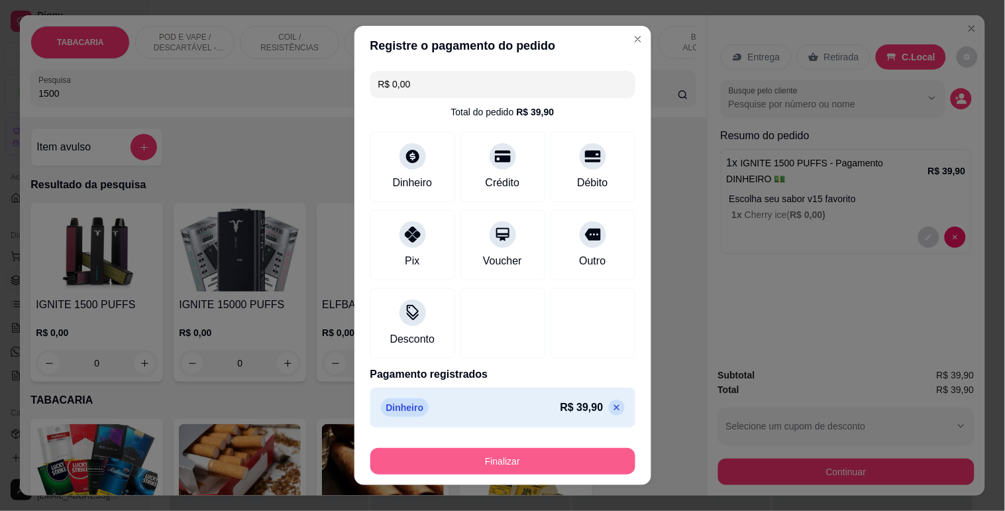
click at [515, 466] on button "Finalizar" at bounding box center [502, 461] width 265 height 26
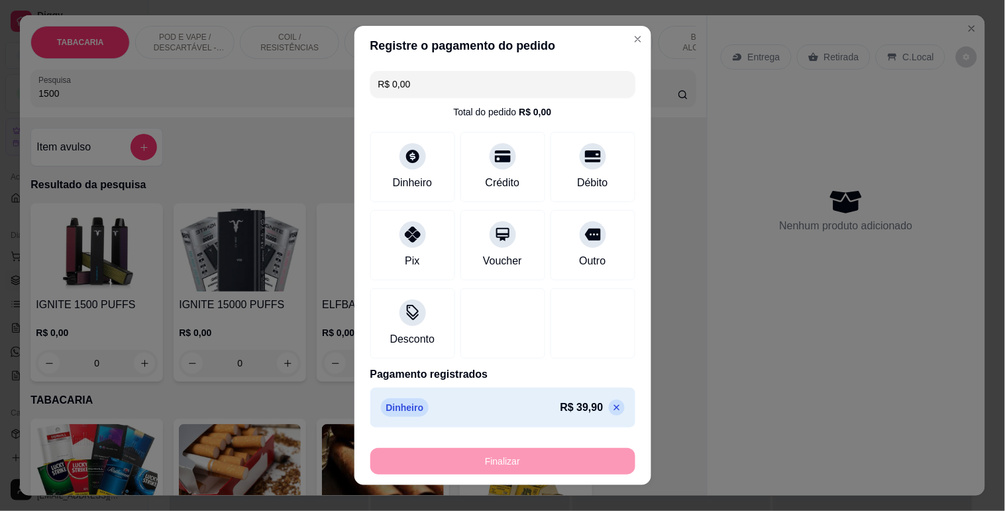
type input "-R$ 39,90"
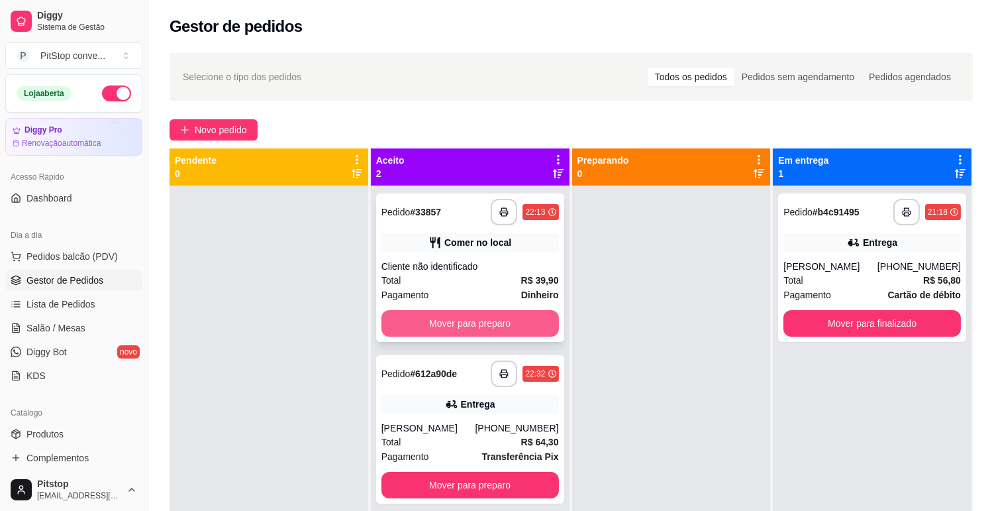
click at [485, 321] on button "Mover para preparo" at bounding box center [471, 323] width 178 height 26
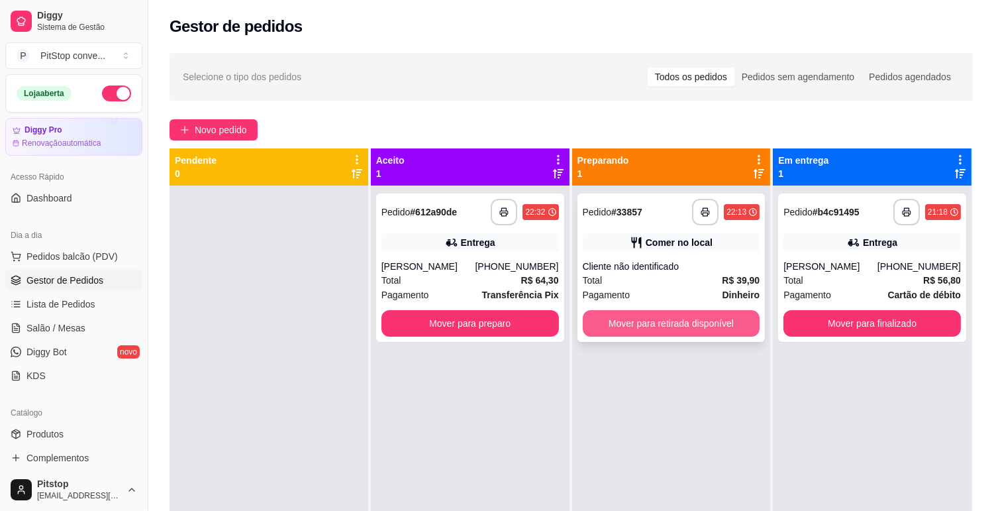
click at [681, 321] on button "Mover para retirada disponível" at bounding box center [672, 323] width 178 height 26
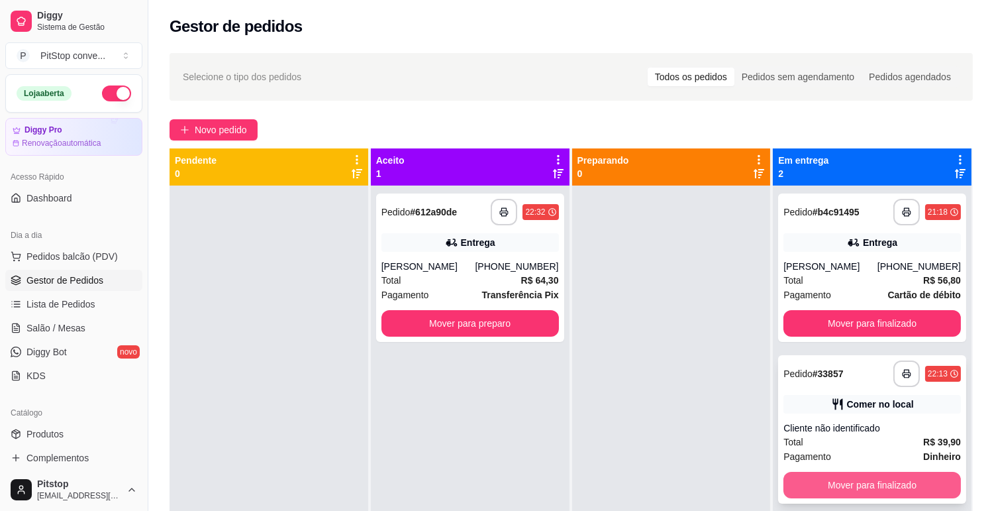
click at [848, 491] on button "Mover para finalizado" at bounding box center [873, 485] width 178 height 26
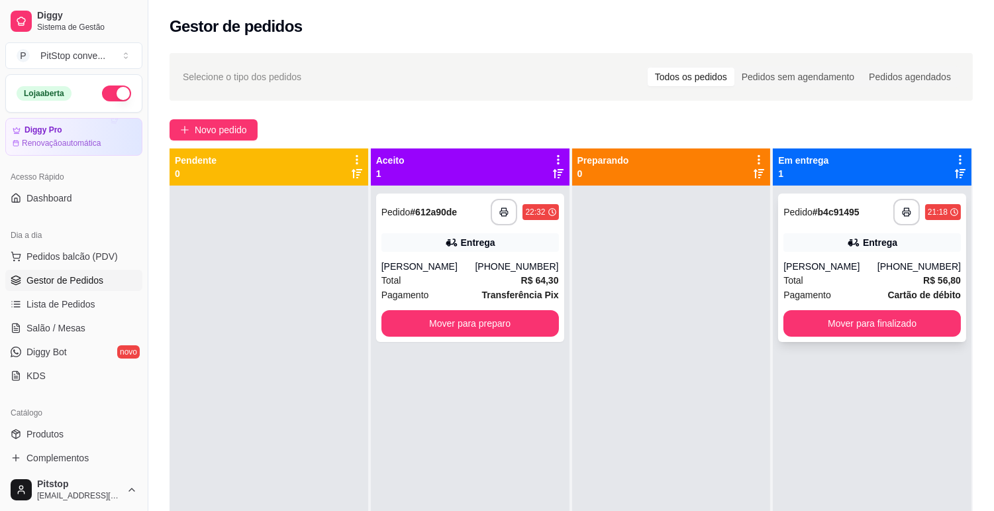
click at [839, 273] on div "[PERSON_NAME]" at bounding box center [831, 266] width 94 height 13
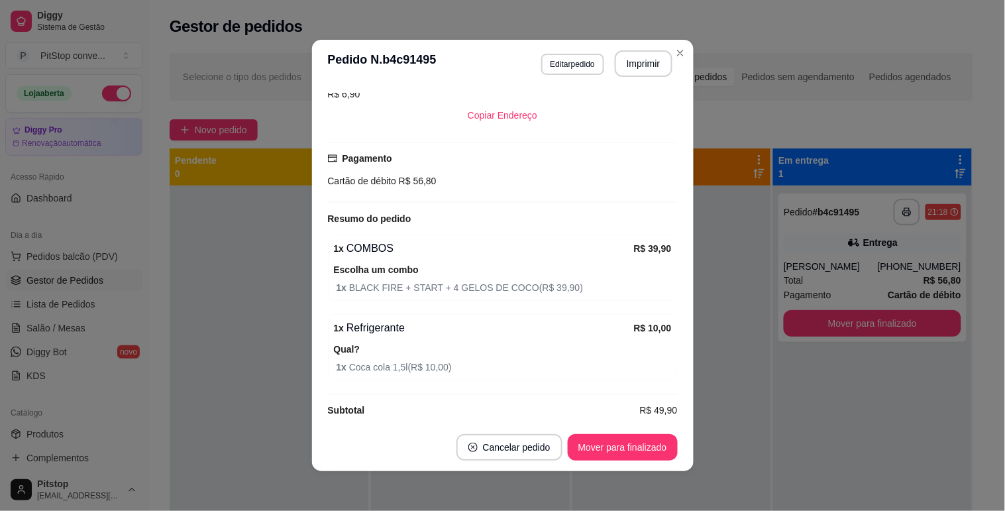
scroll to position [308, 0]
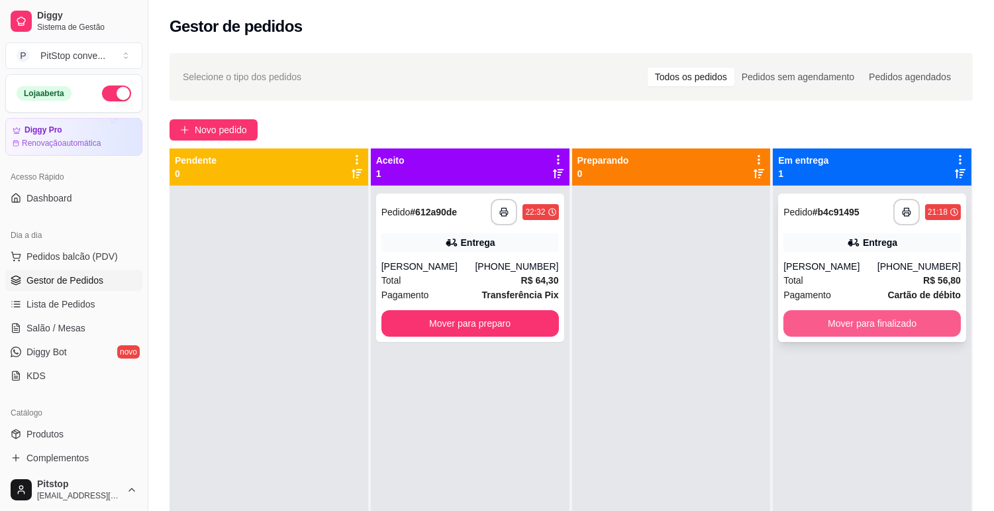
click at [833, 336] on button "Mover para finalizado" at bounding box center [873, 323] width 178 height 26
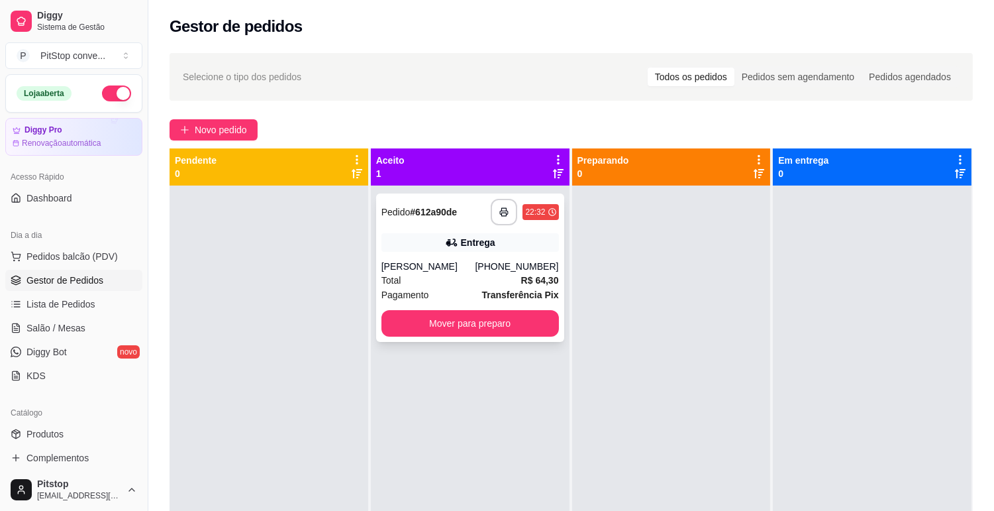
click at [509, 248] on div "Entrega" at bounding box center [471, 242] width 178 height 19
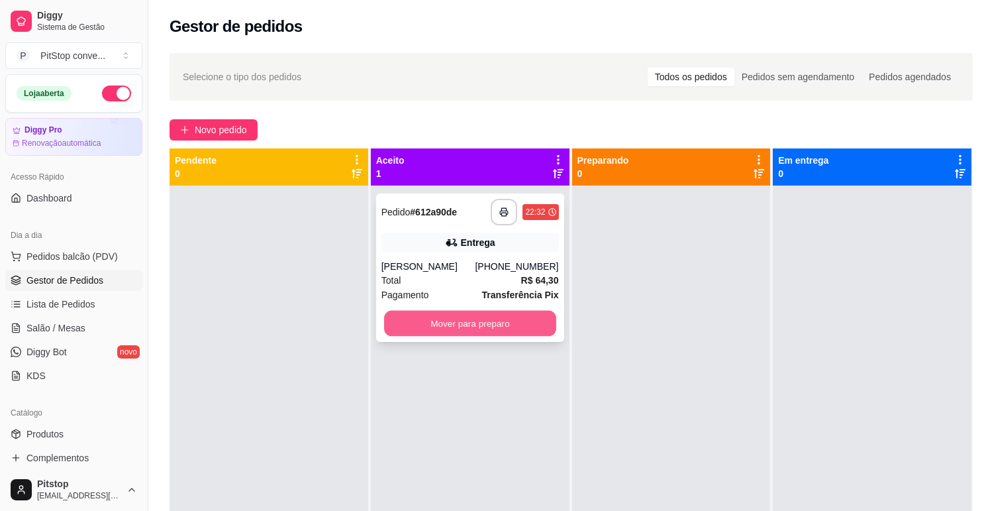
click at [477, 327] on button "Mover para preparo" at bounding box center [470, 324] width 172 height 26
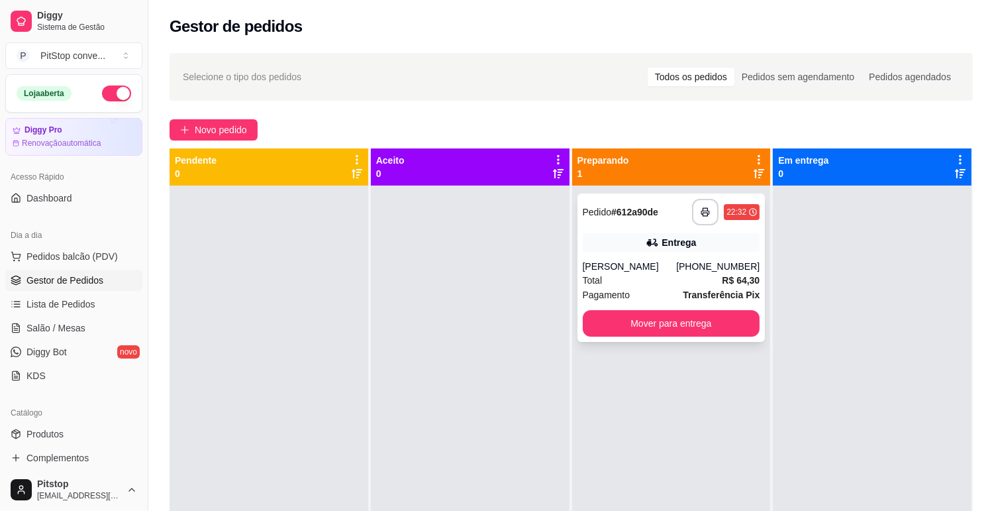
click at [613, 231] on div "**********" at bounding box center [672, 267] width 188 height 148
click at [644, 315] on button "Mover para entrega" at bounding box center [672, 324] width 172 height 26
